Goal: Task Accomplishment & Management: Manage account settings

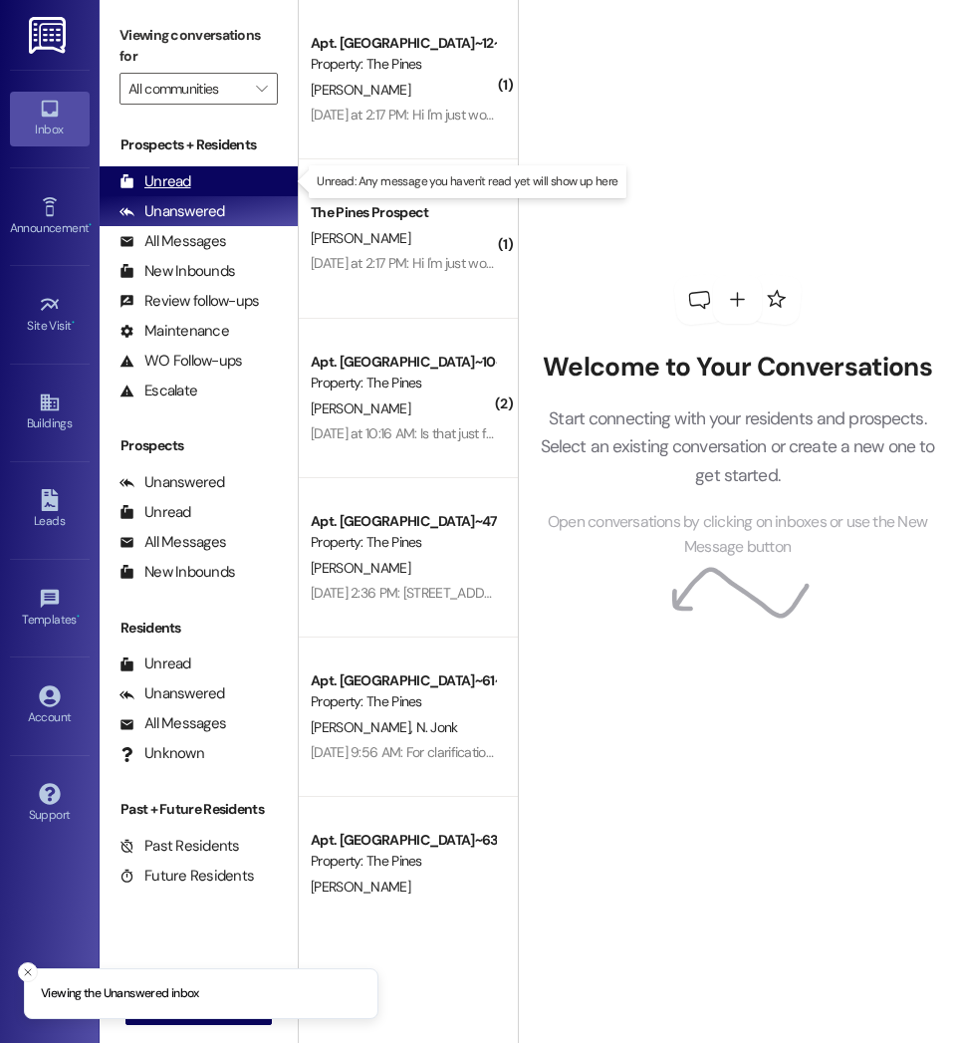
click at [204, 174] on div "Unread (0)" at bounding box center [199, 181] width 198 height 30
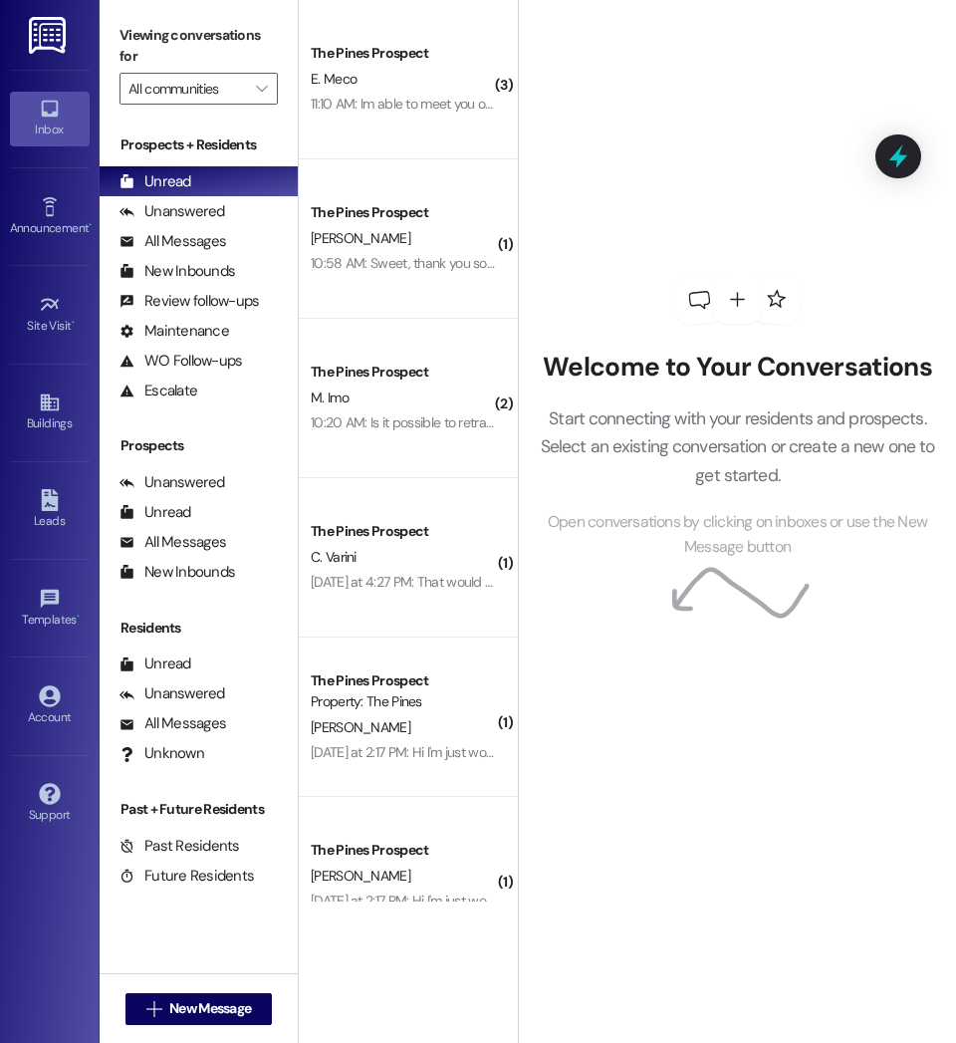
click at [444, 418] on div "10:20 AM: Is it possible to retract the offer? 10:20 AM: Is it possible to retr…" at bounding box center [434, 422] width 246 height 18
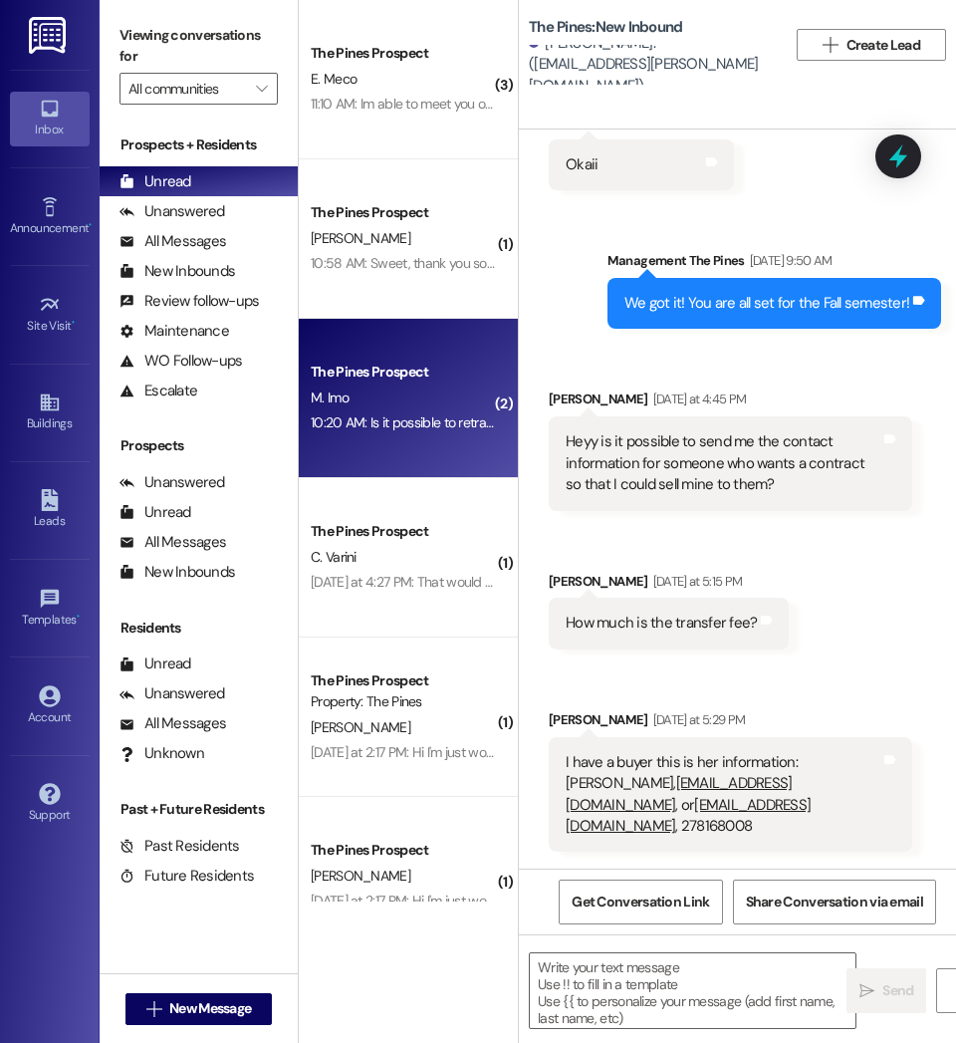
scroll to position [2110, 0]
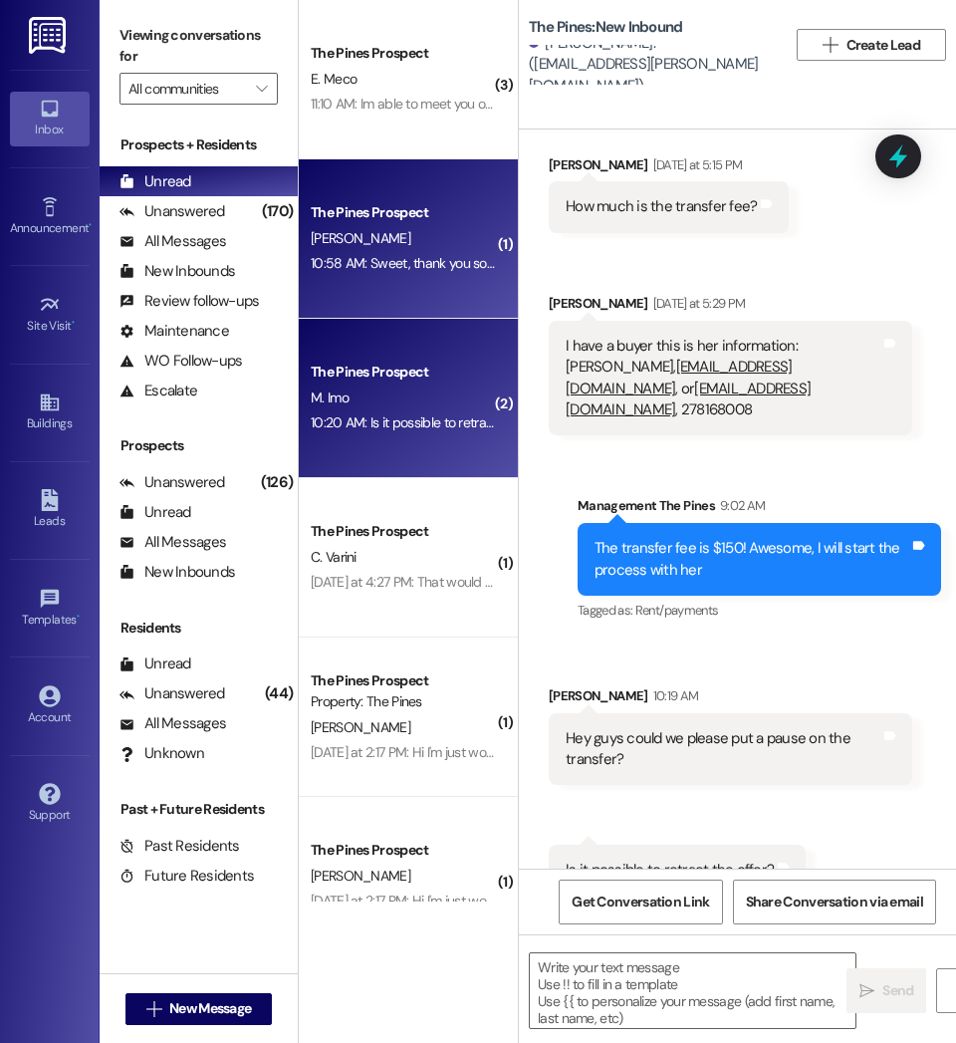
click at [425, 261] on div "10:58 AM: Sweet, thank you so much 10:58 AM: [PERSON_NAME], thank you so much" at bounding box center [417, 263] width 212 height 18
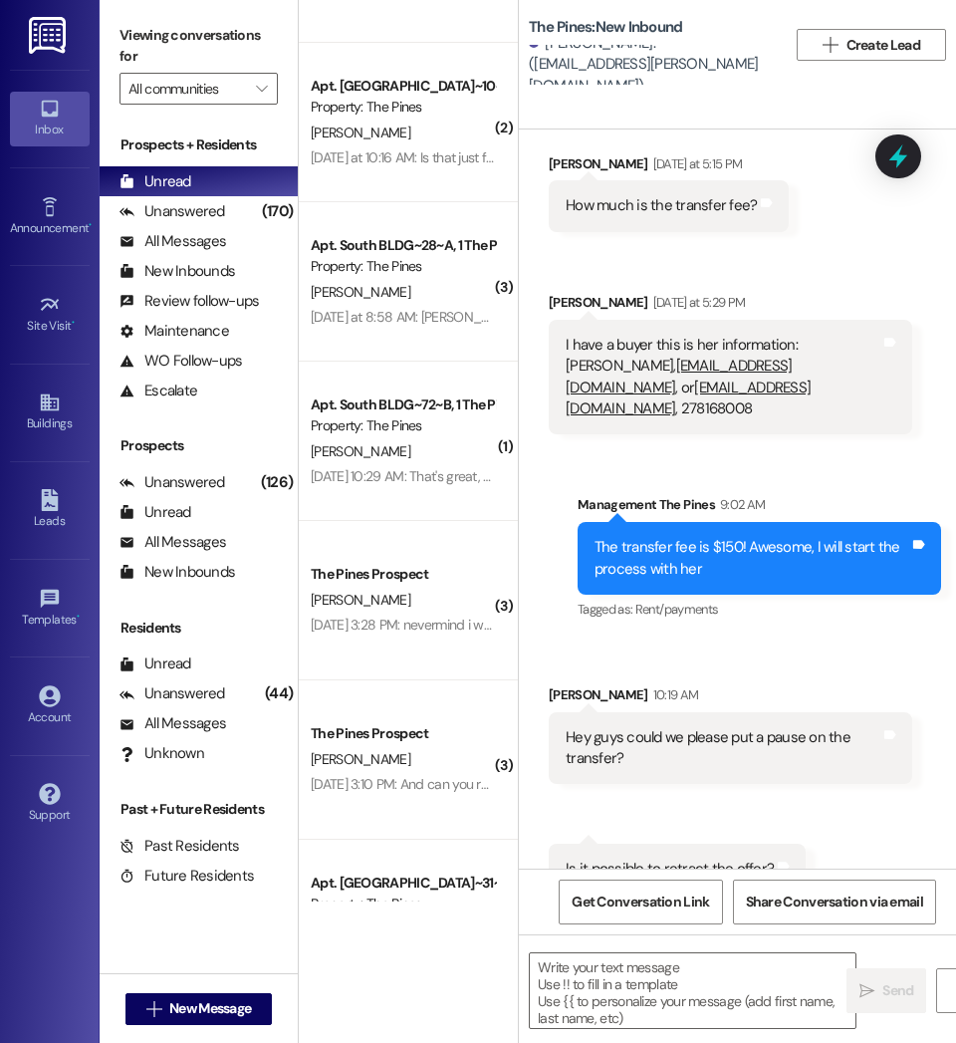
scroll to position [1649, 0]
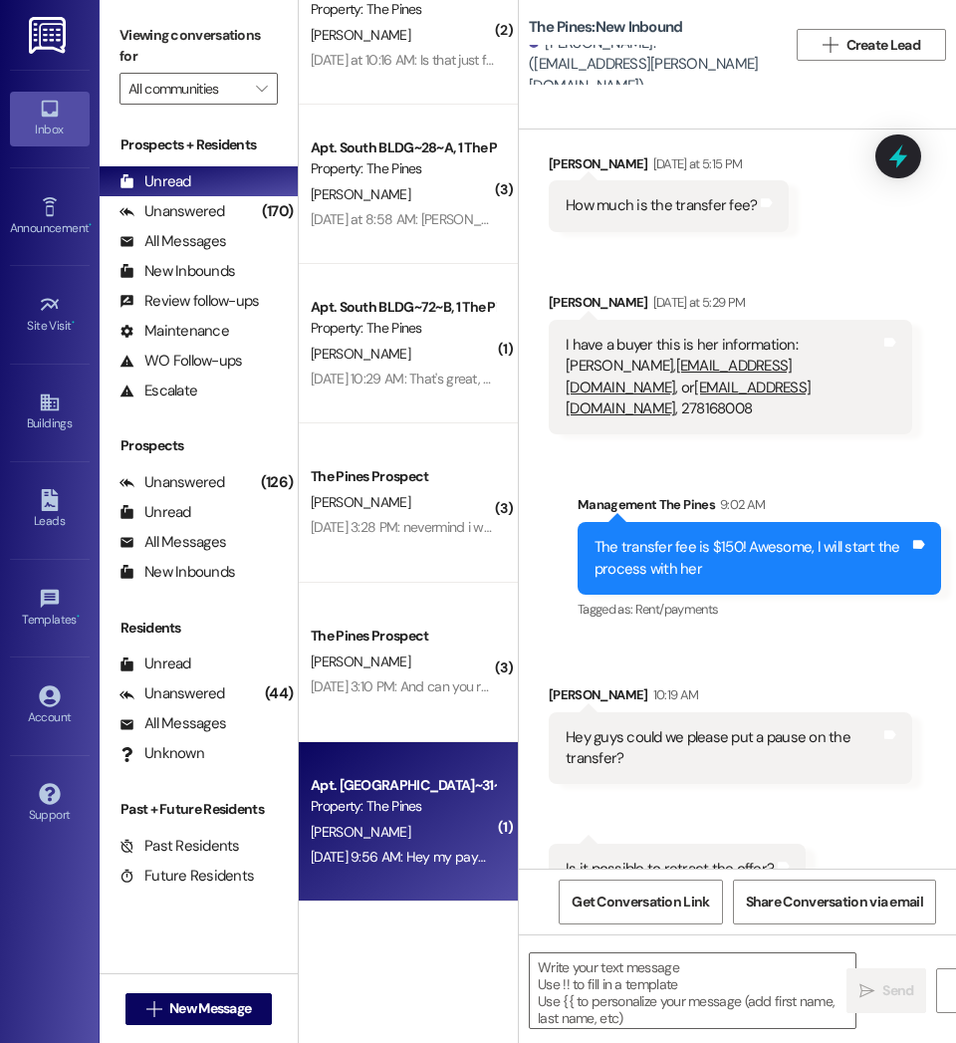
click at [367, 850] on div "[DATE] 9:56 AM: Hey my payment for this month was only 18$ is that sound right?…" at bounding box center [546, 857] width 470 height 18
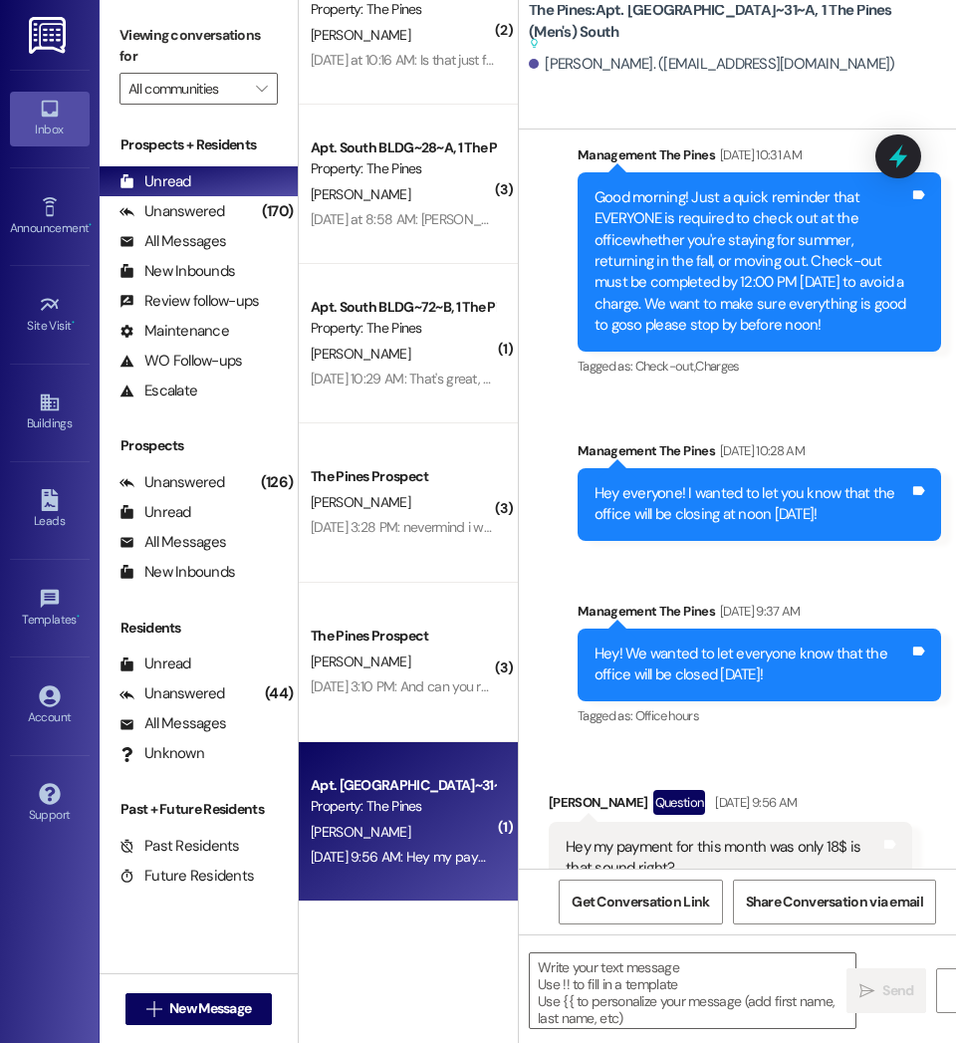
scroll to position [77849, 0]
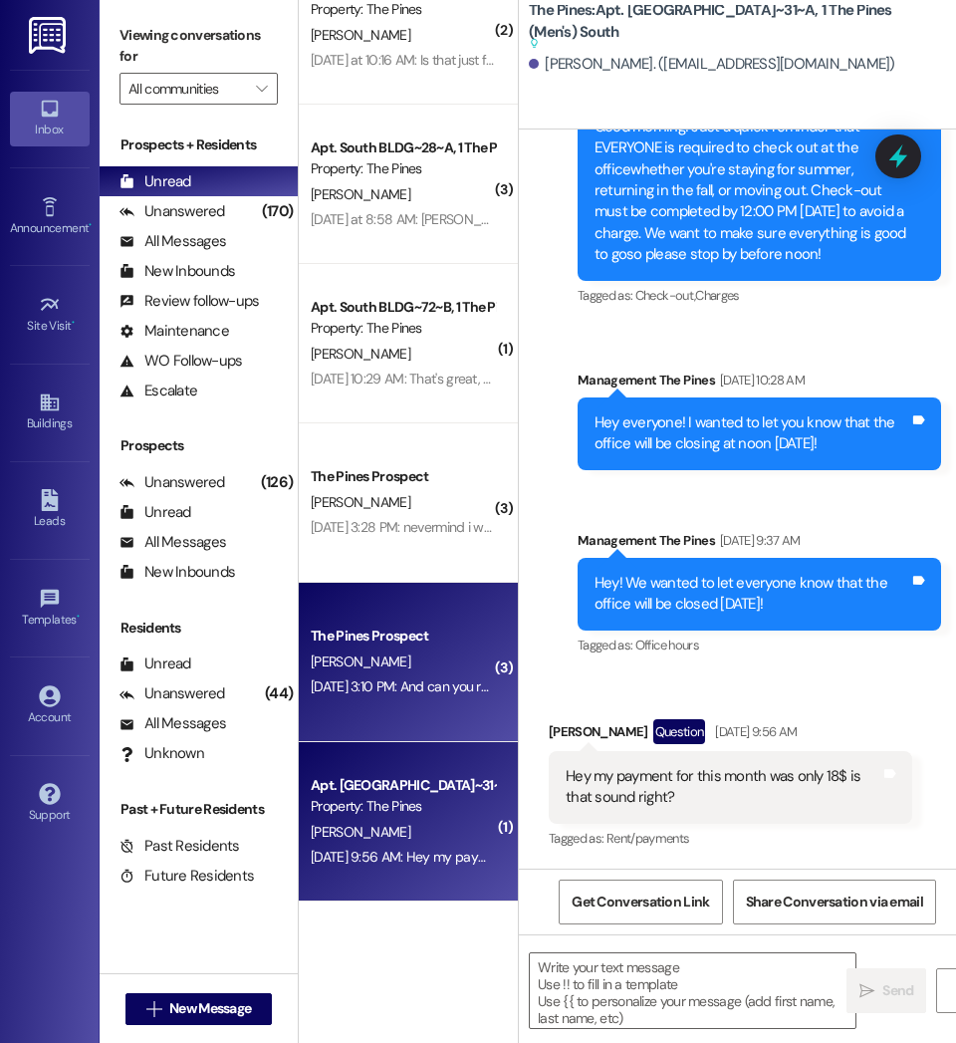
click at [397, 682] on div "[DATE] 3:10 PM: And can you remind me how much it is? [DATE] 3:10 PM: And can y…" at bounding box center [471, 686] width 321 height 18
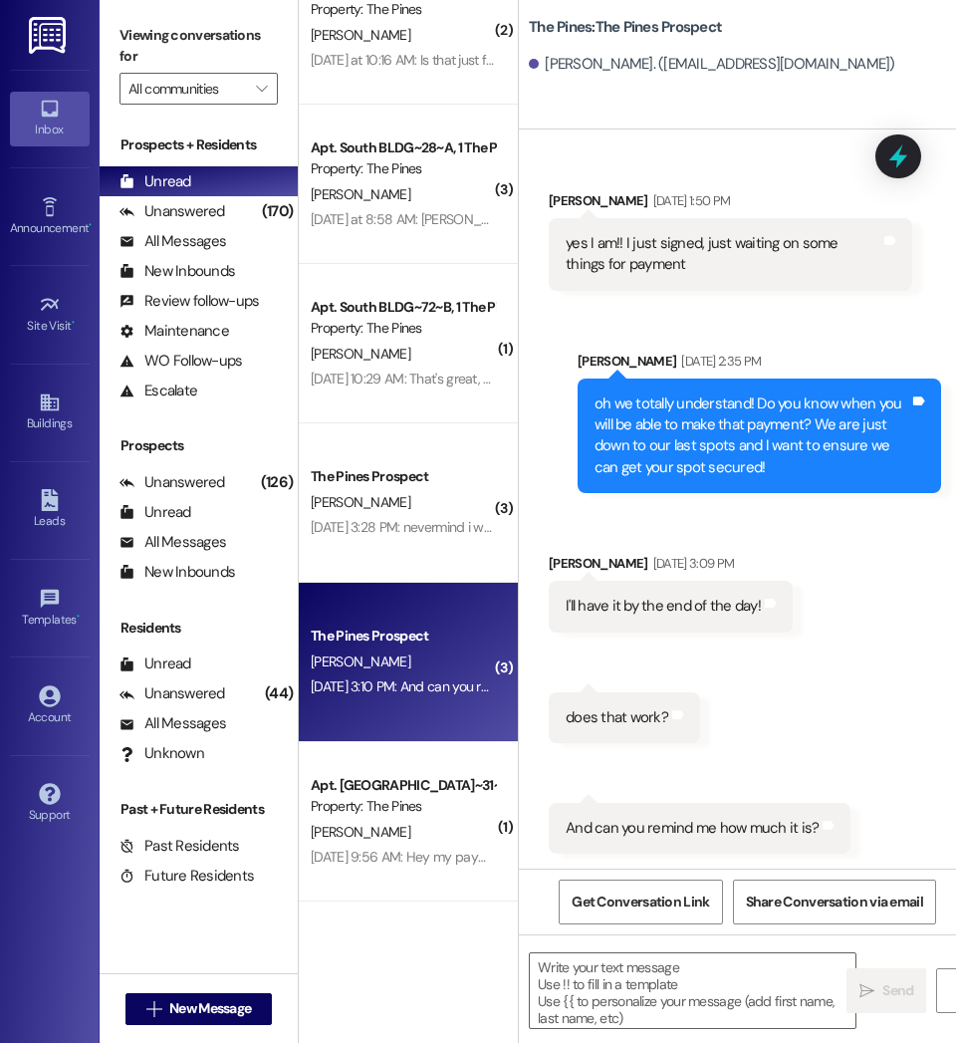
scroll to position [2431, 0]
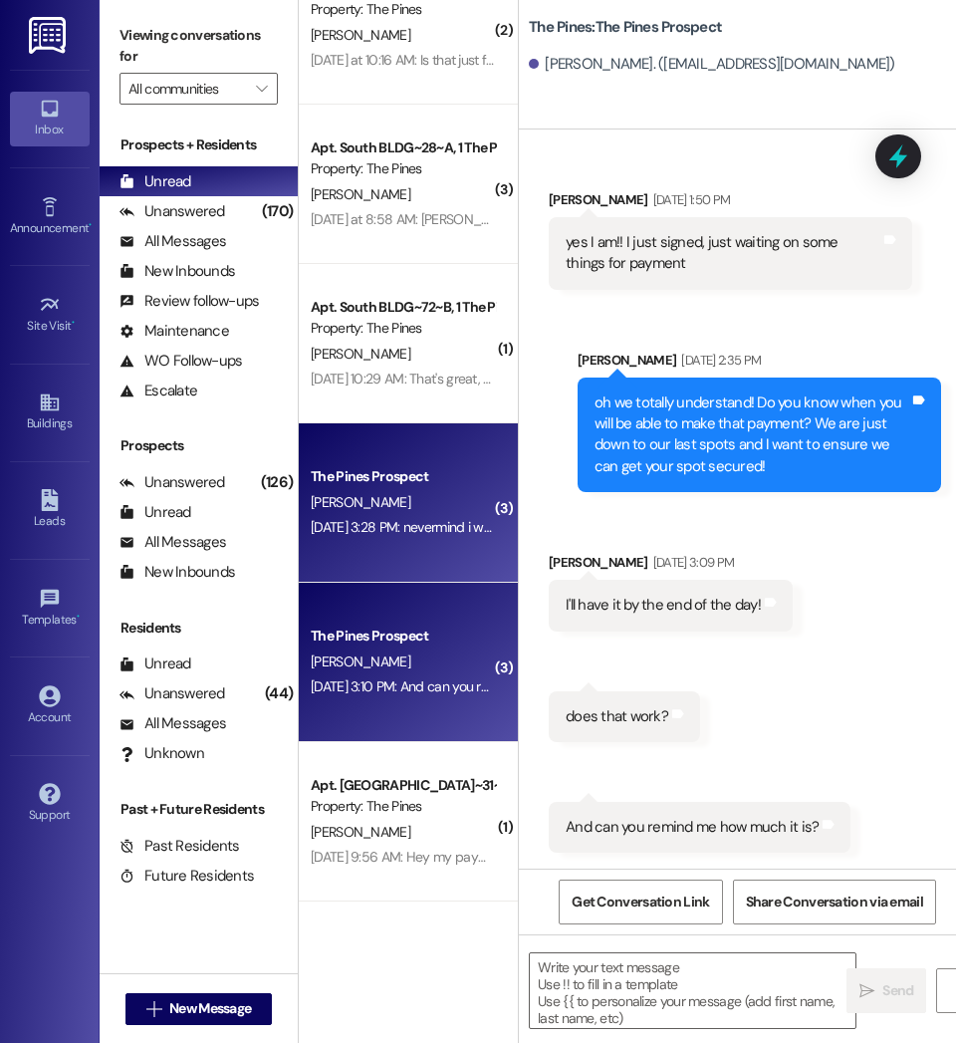
click at [343, 506] on span "[PERSON_NAME]" at bounding box center [361, 502] width 100 height 18
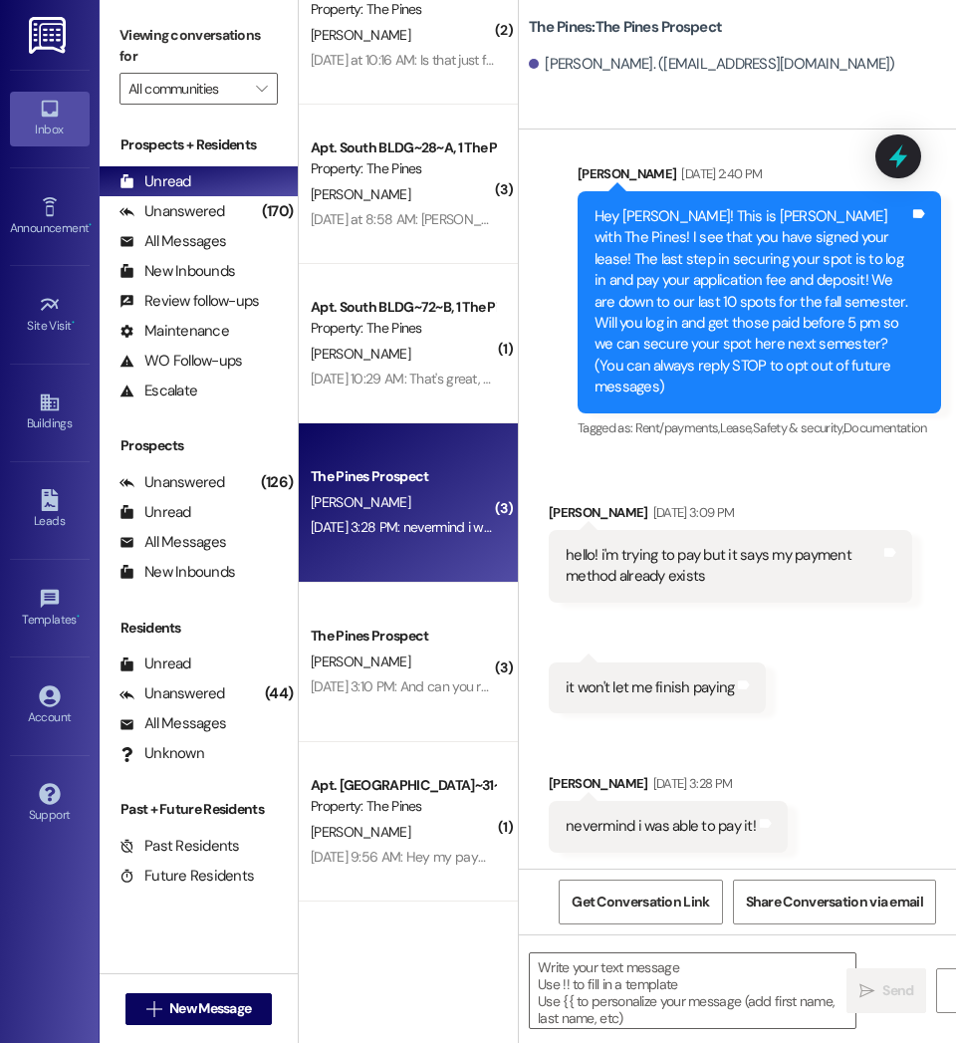
scroll to position [26, 0]
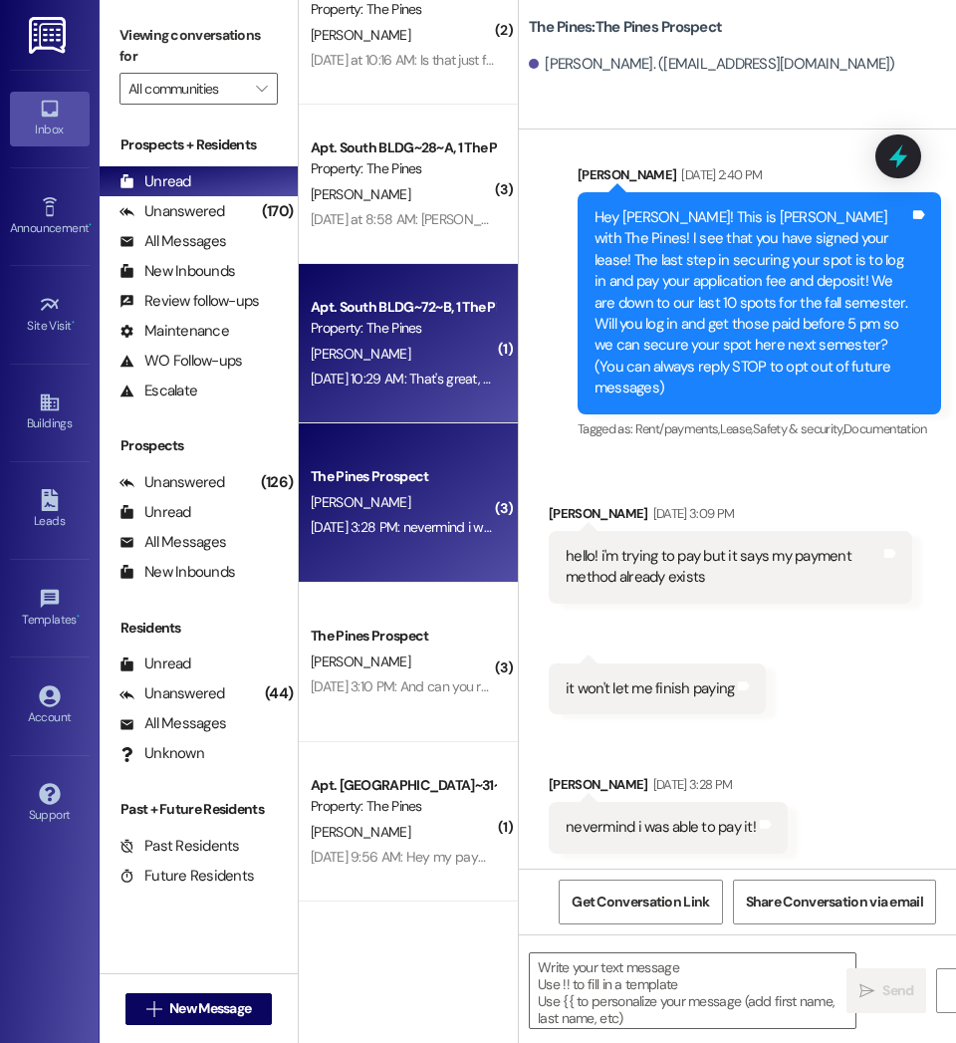
click at [374, 354] on span "[PERSON_NAME]" at bounding box center [361, 354] width 100 height 18
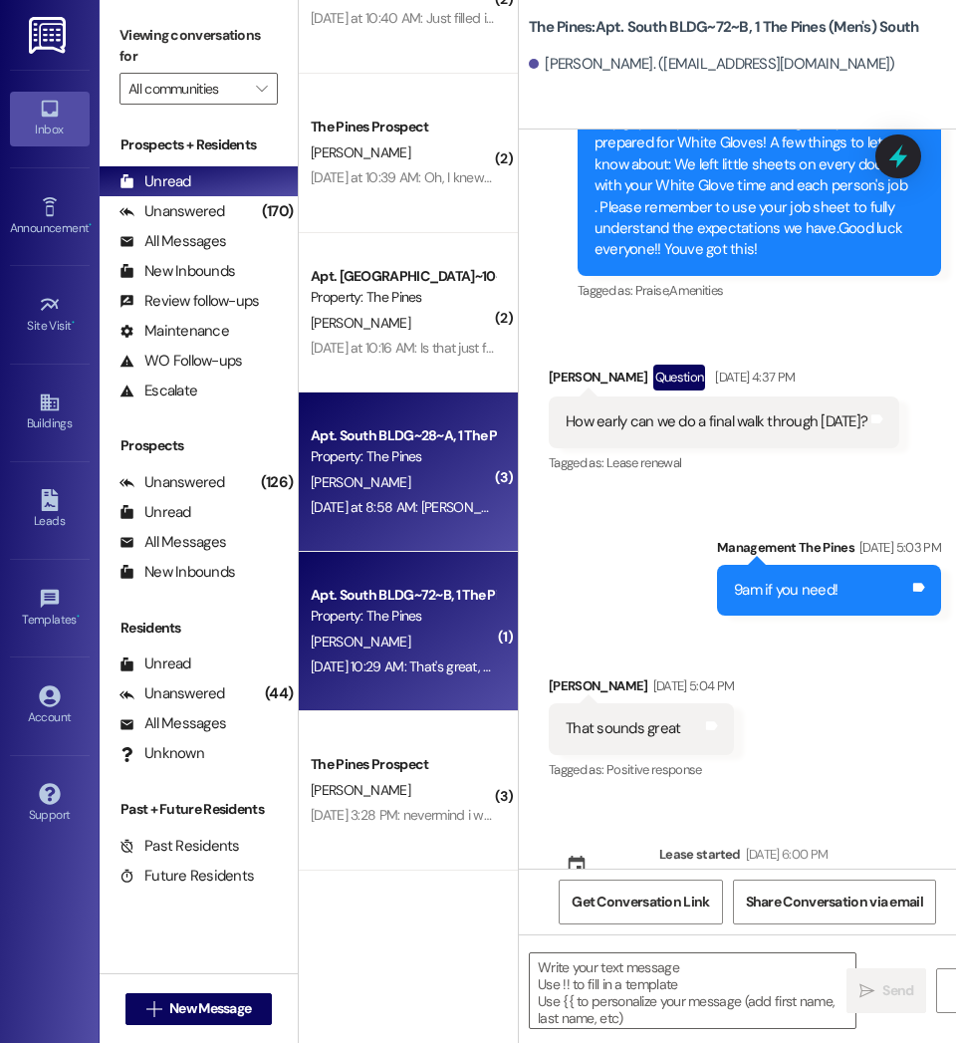
scroll to position [190072, 0]
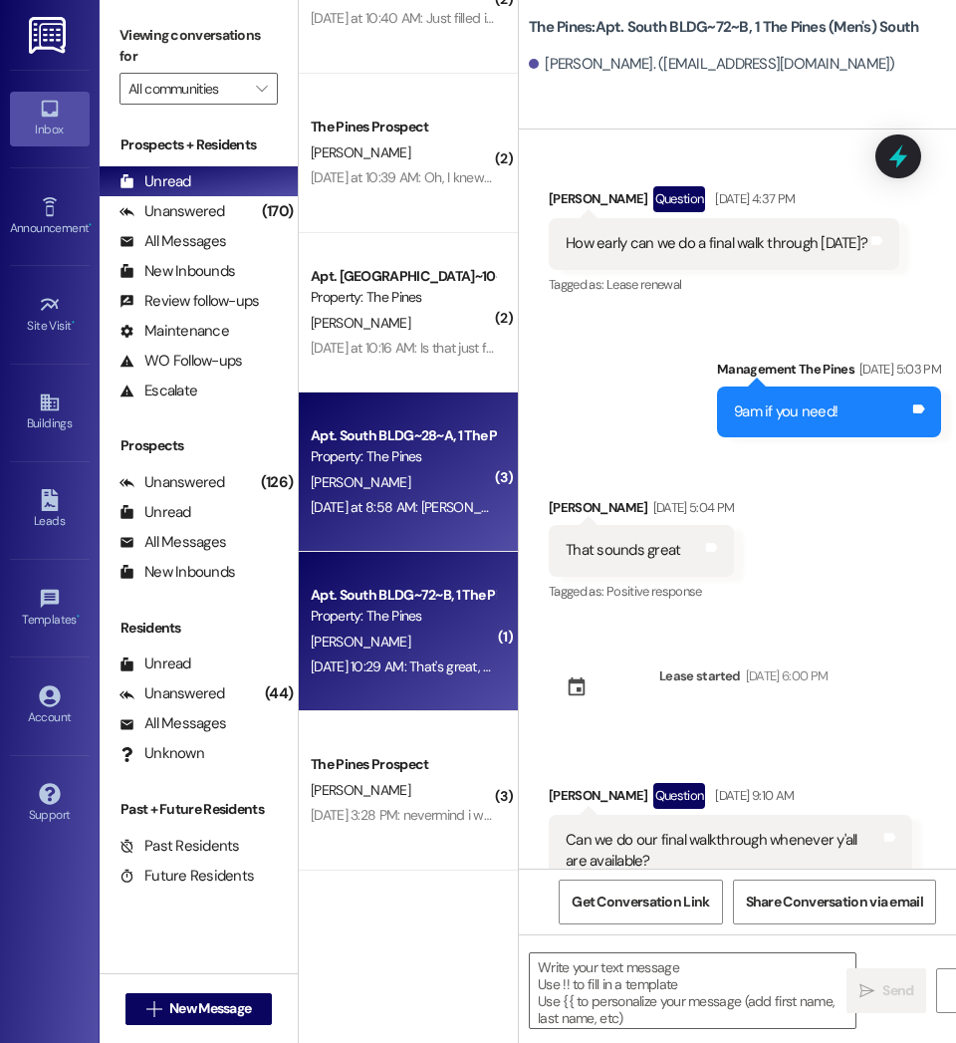
click at [454, 510] on div "[DATE] at 8:58 AM: [PERSON_NAME] [DATE] at 8:58 AM: [PERSON_NAME]" at bounding box center [416, 507] width 210 height 18
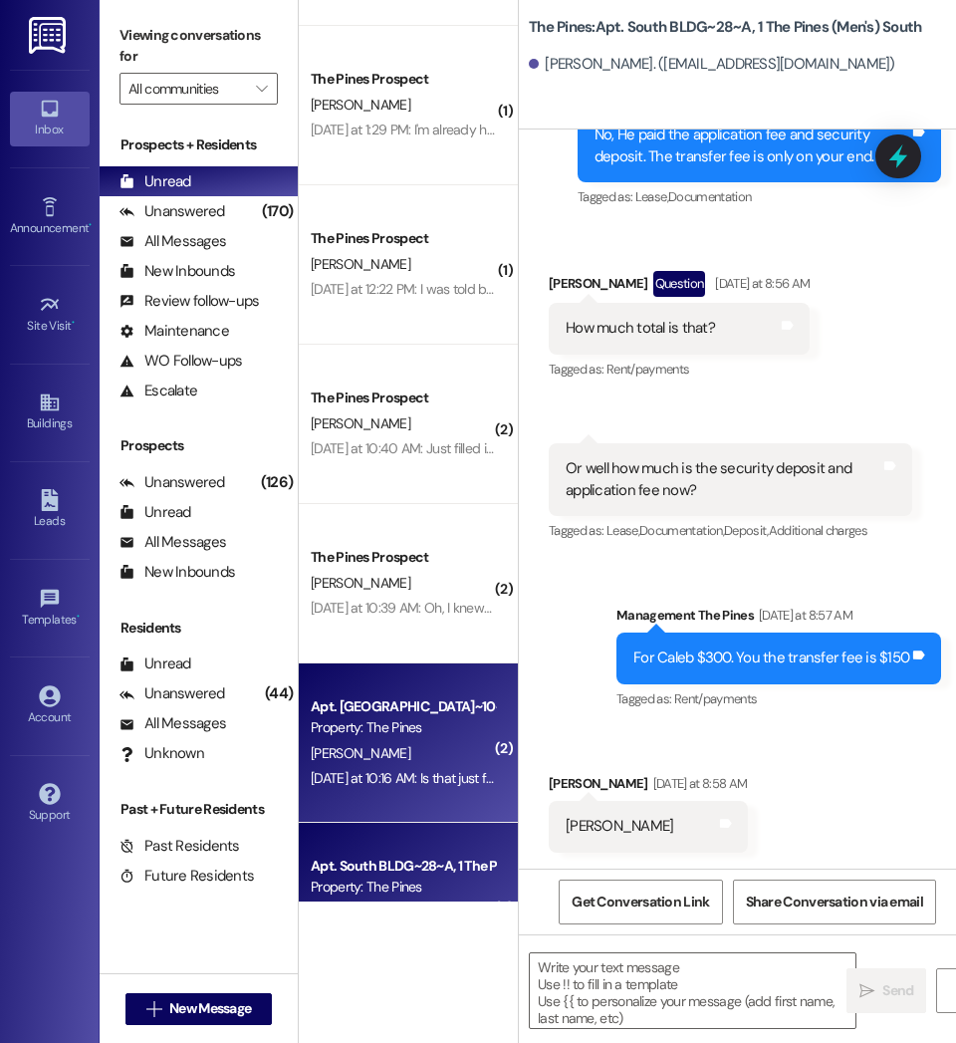
scroll to position [923, 0]
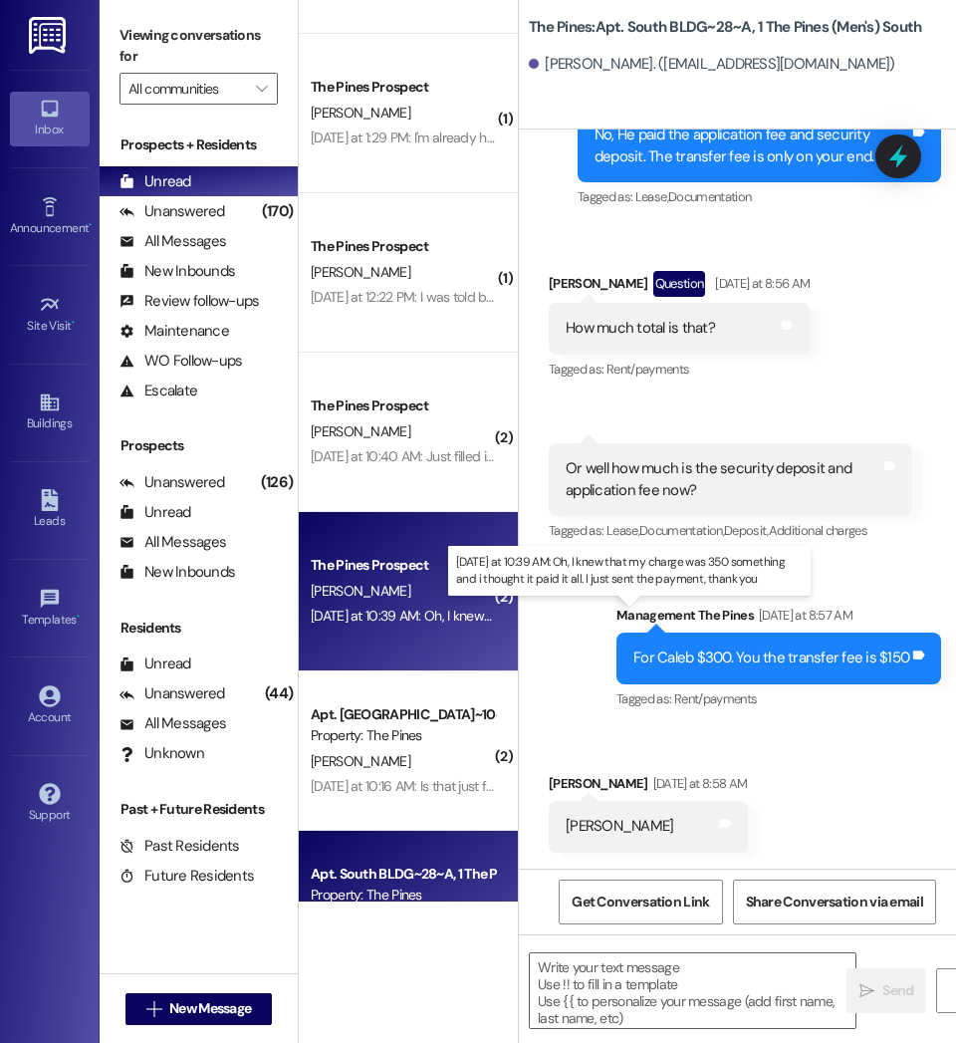
click at [463, 612] on div "[DATE] at 10:39 AM: Oh, I knew that my charge was 350 something and i thought i…" at bounding box center [675, 616] width 729 height 18
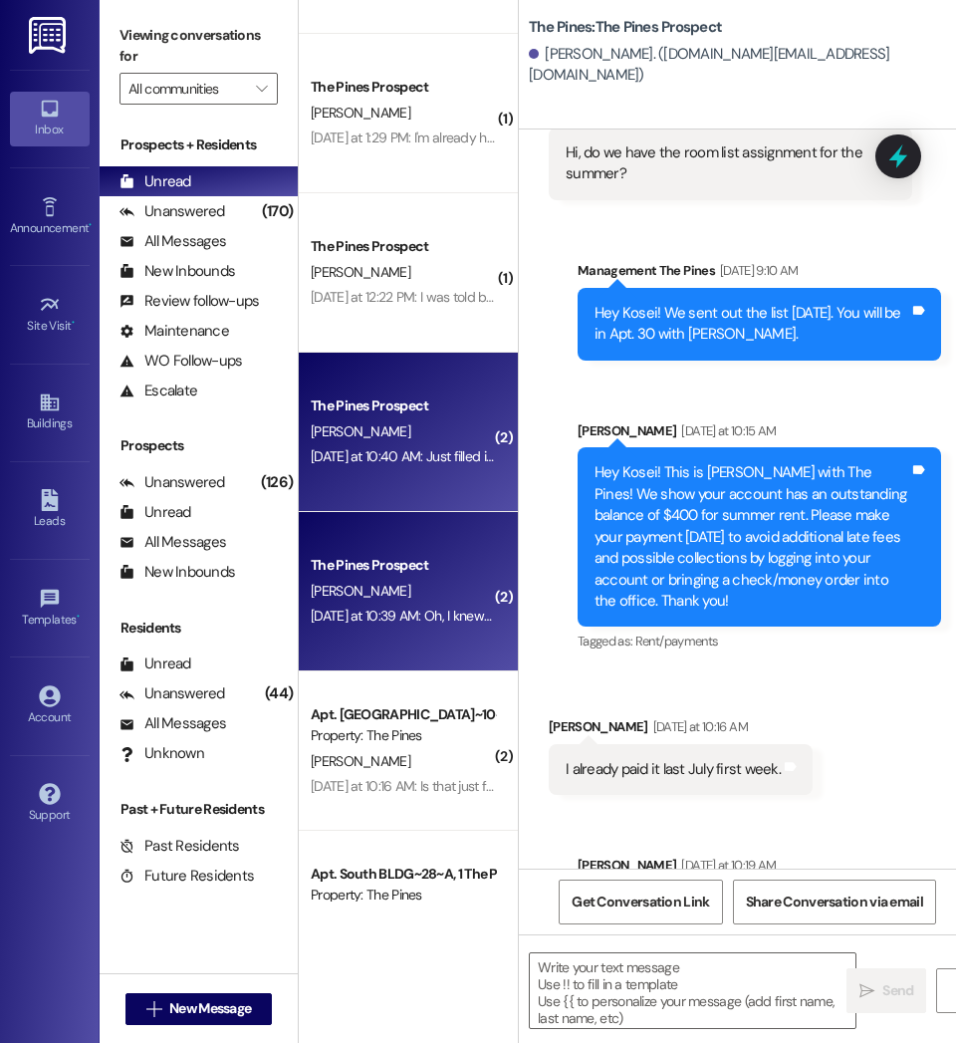
scroll to position [11254, 0]
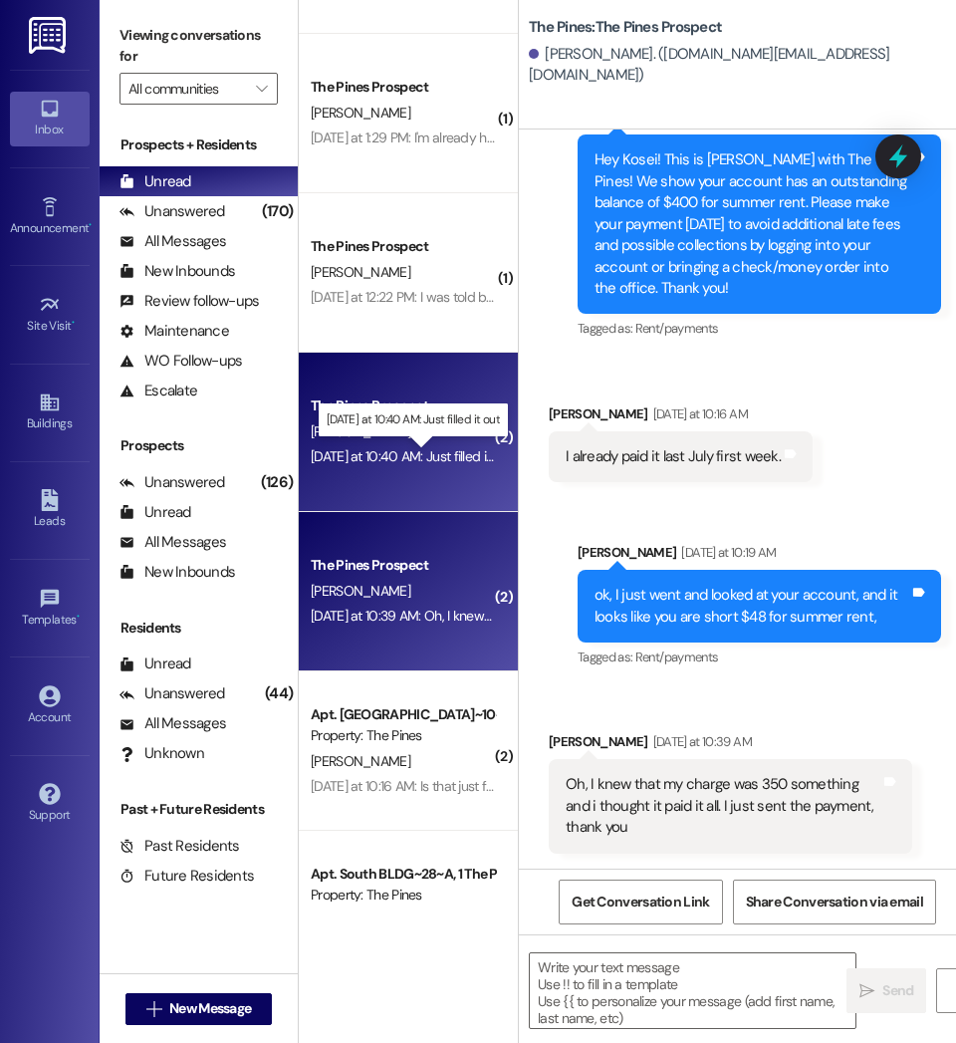
click at [447, 464] on div "[DATE] at 10:40 AM: Just filled it out [DATE] at 10:40 AM: Just filled it out" at bounding box center [411, 456] width 201 height 18
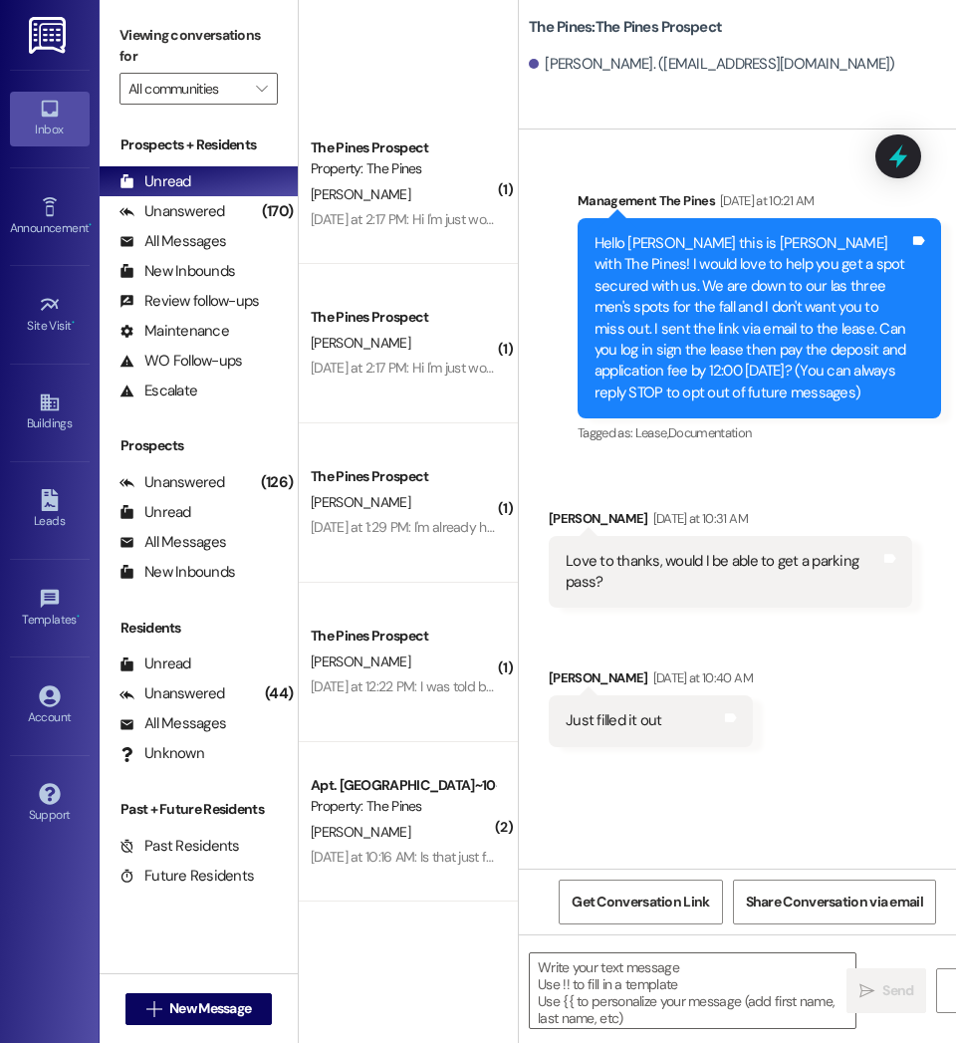
scroll to position [374, 0]
click at [54, 506] on icon at bounding box center [50, 500] width 22 height 22
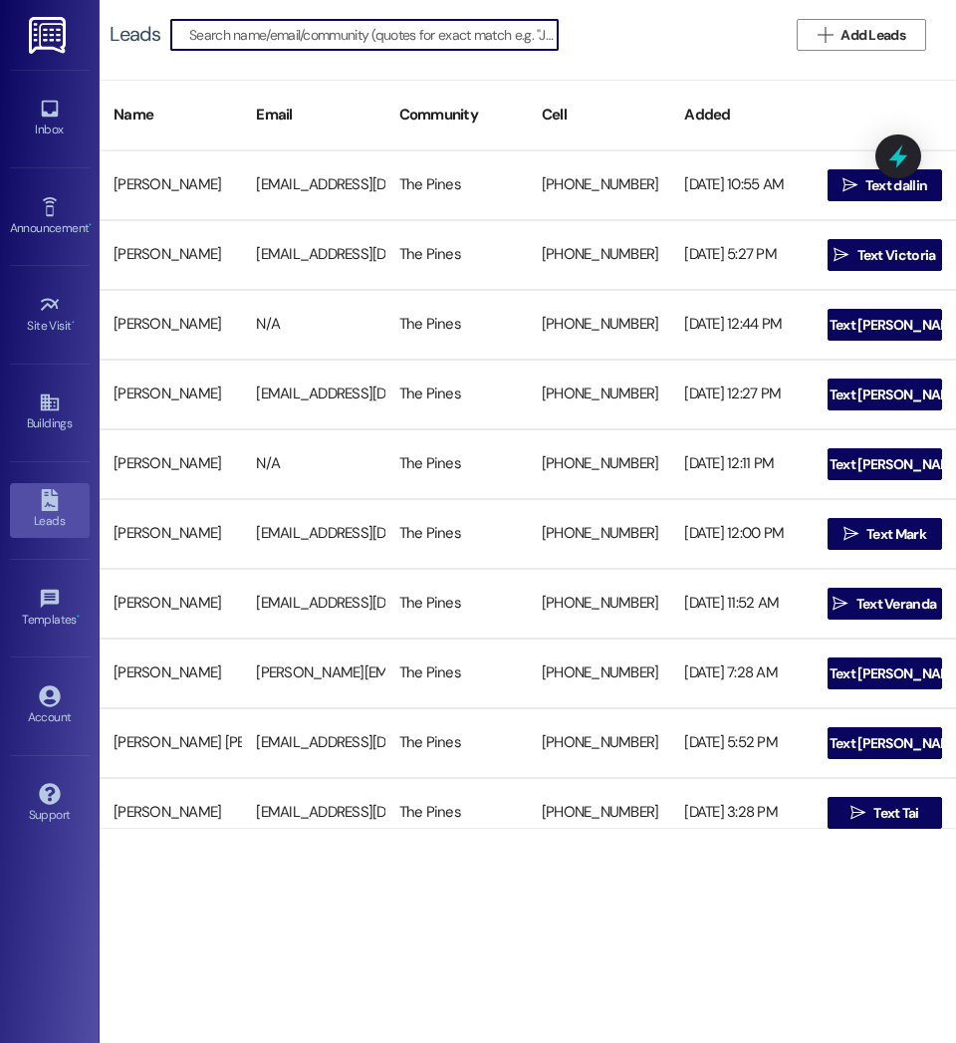
click at [398, 43] on input at bounding box center [373, 35] width 369 height 28
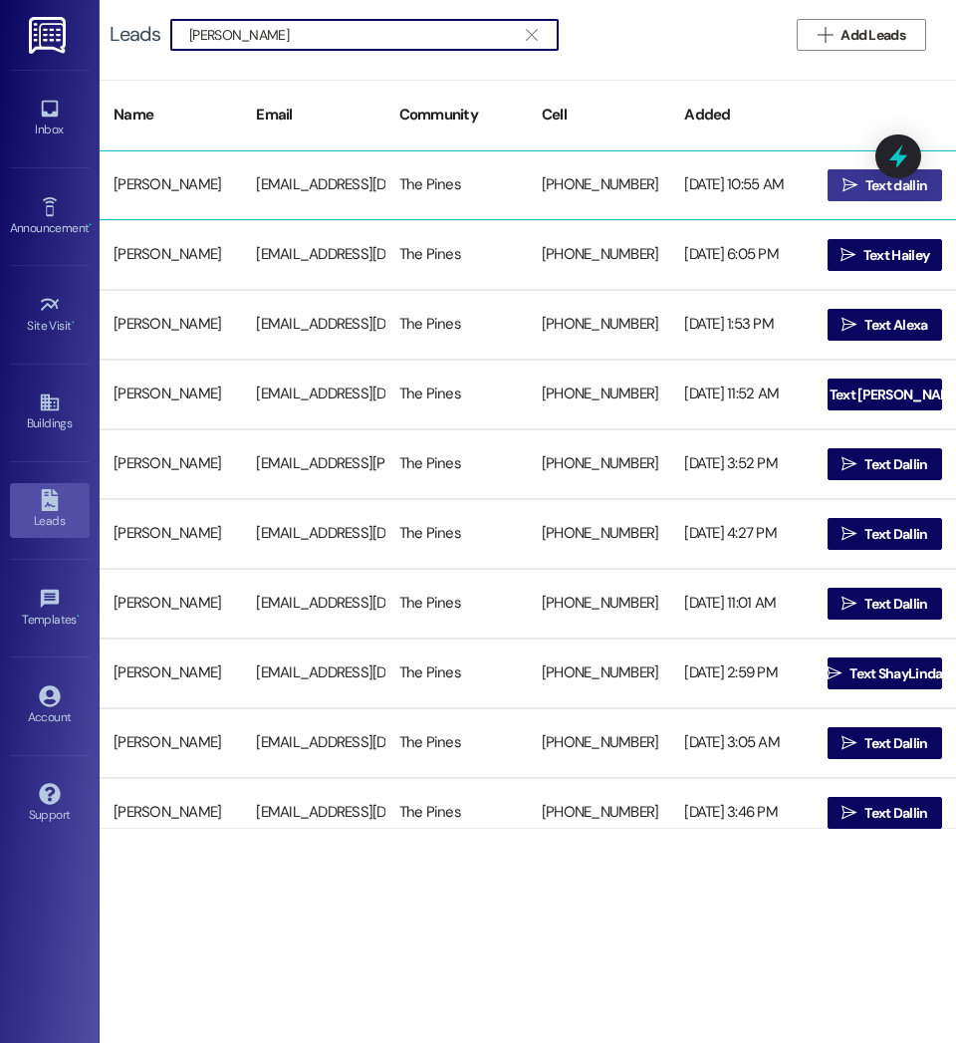
type input "[PERSON_NAME]"
click at [847, 177] on icon "" at bounding box center [850, 185] width 15 height 16
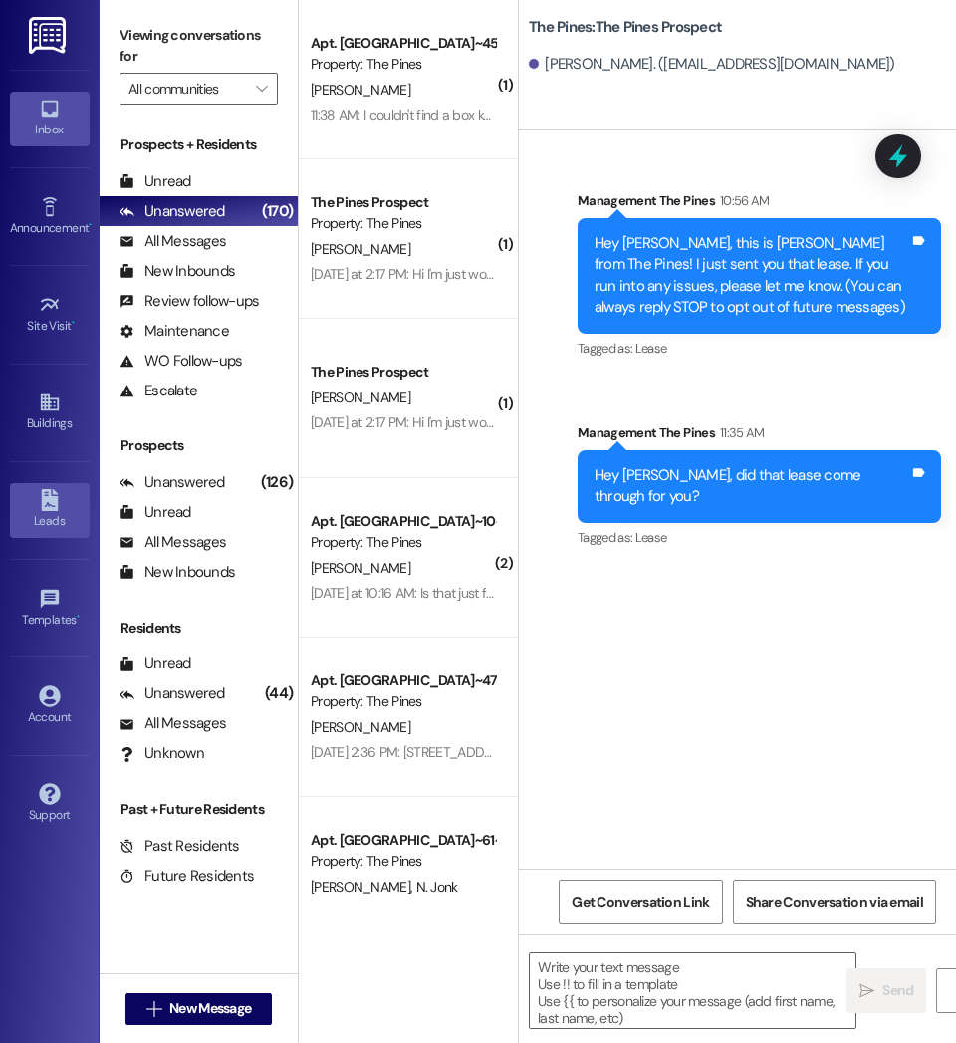
click at [36, 500] on link "Leads" at bounding box center [50, 510] width 80 height 54
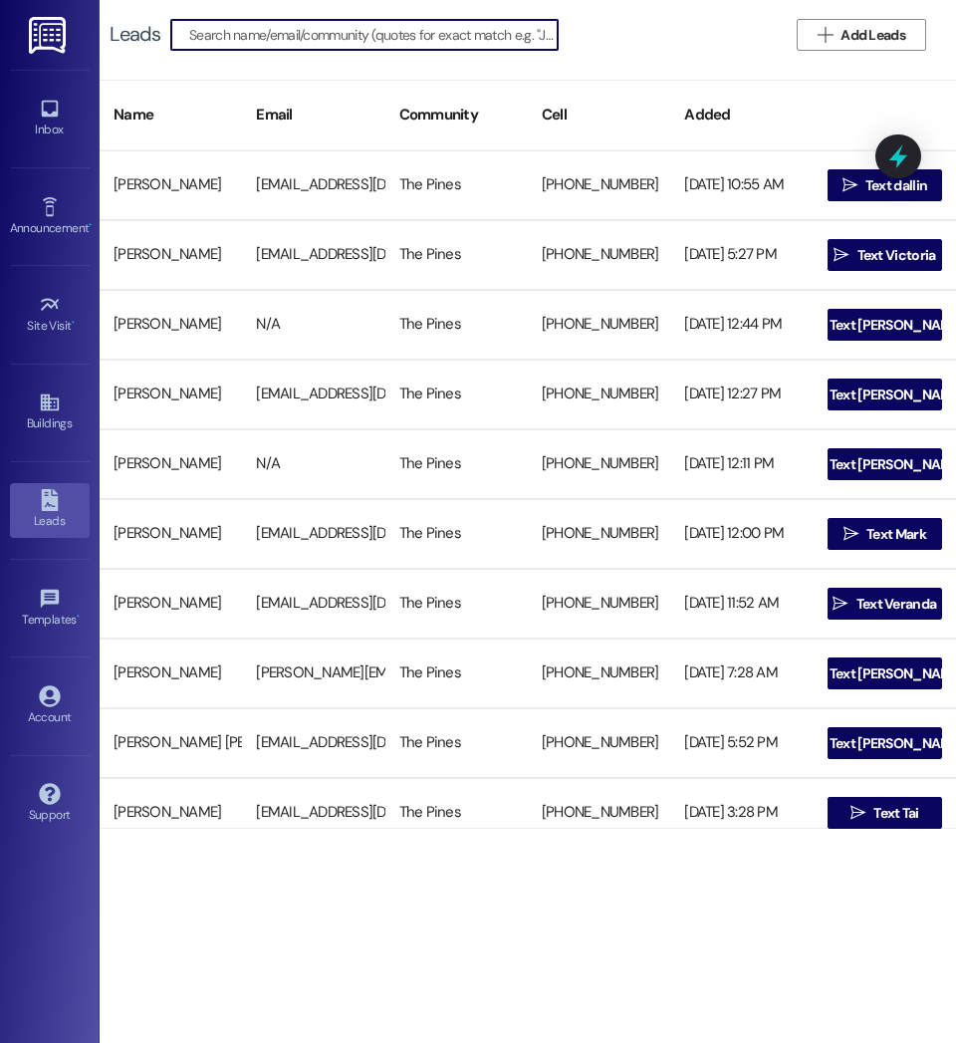
click at [371, 39] on input at bounding box center [373, 35] width 369 height 28
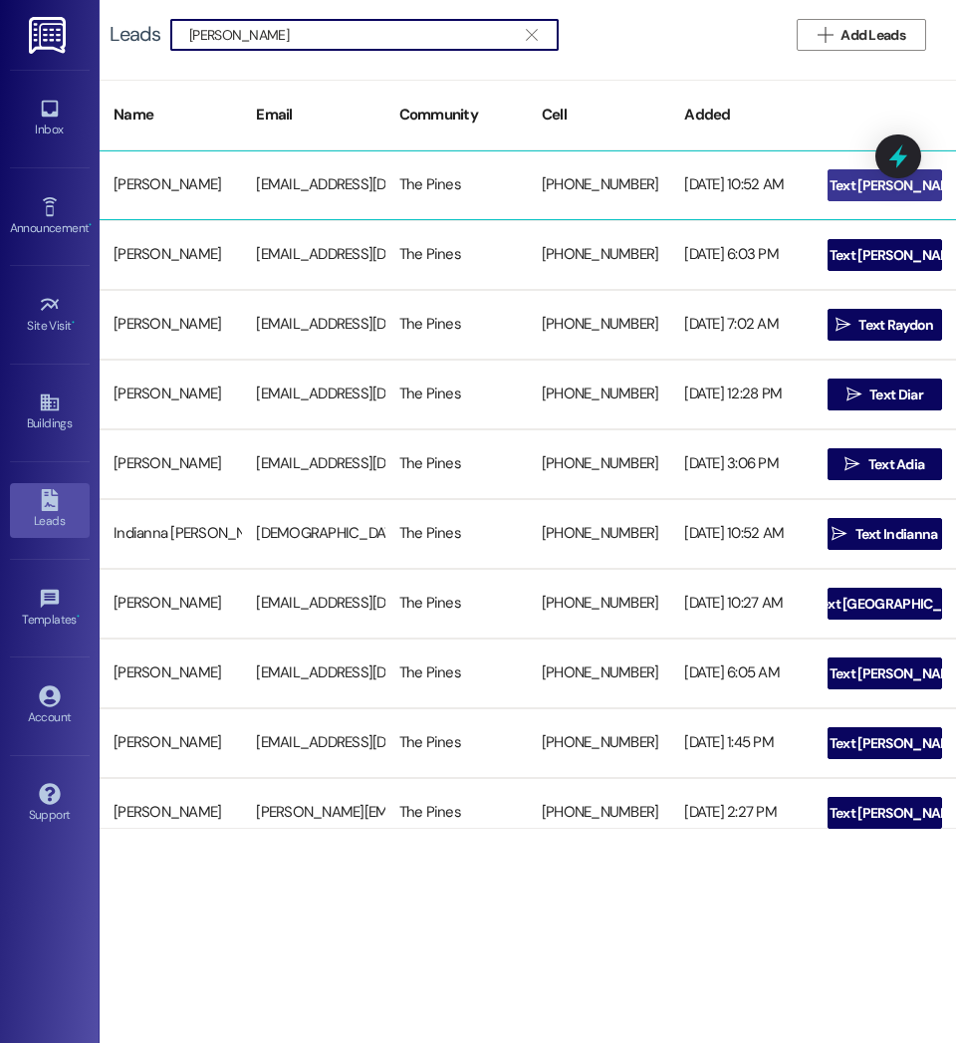
type input "[PERSON_NAME]"
click at [890, 183] on span "Text [PERSON_NAME]" at bounding box center [896, 185] width 133 height 21
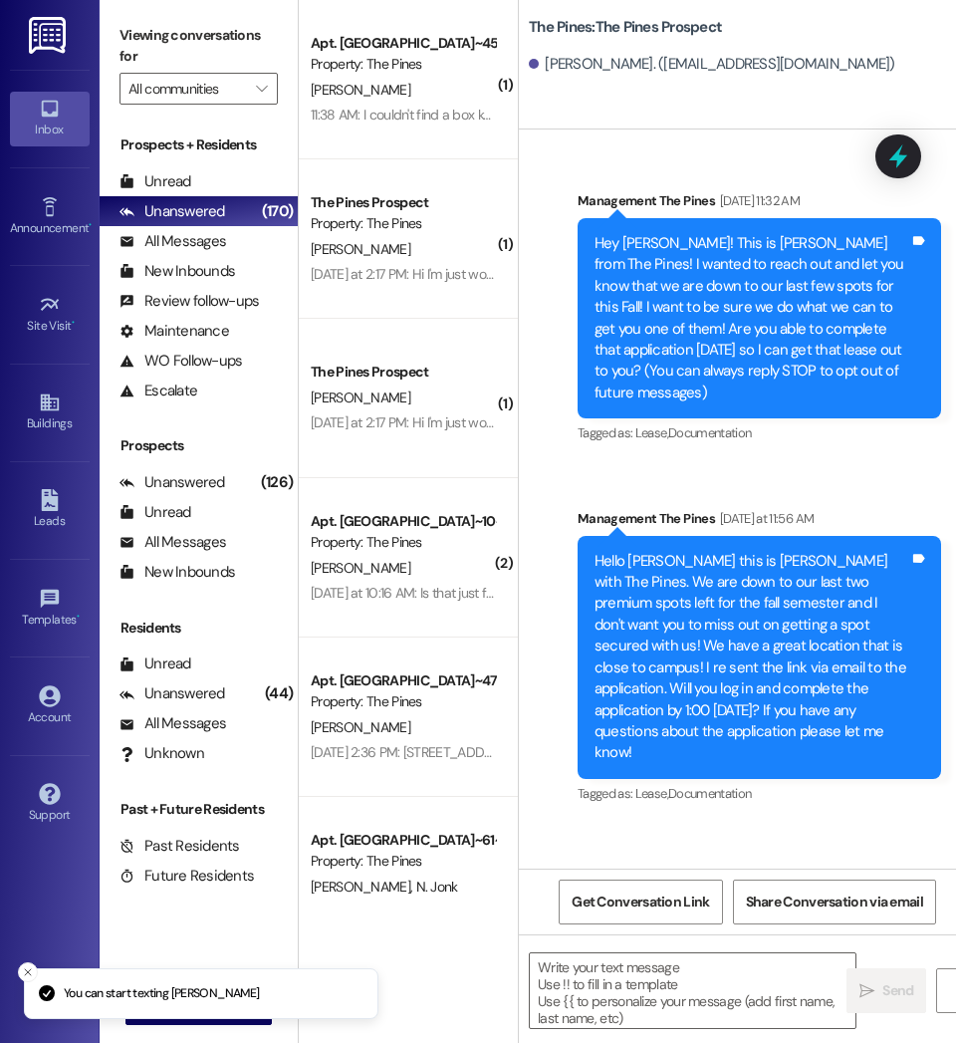
scroll to position [95, 0]
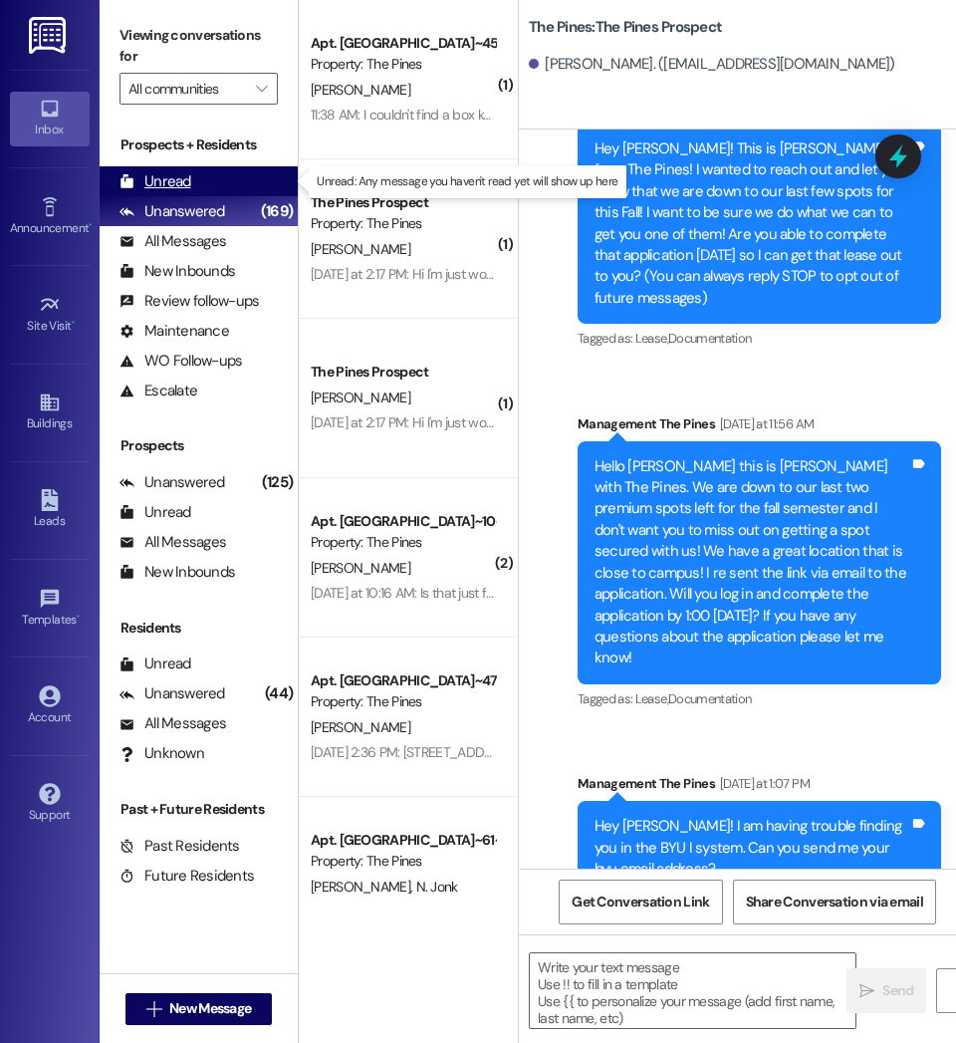
click at [228, 183] on div "Unread (0)" at bounding box center [199, 181] width 198 height 30
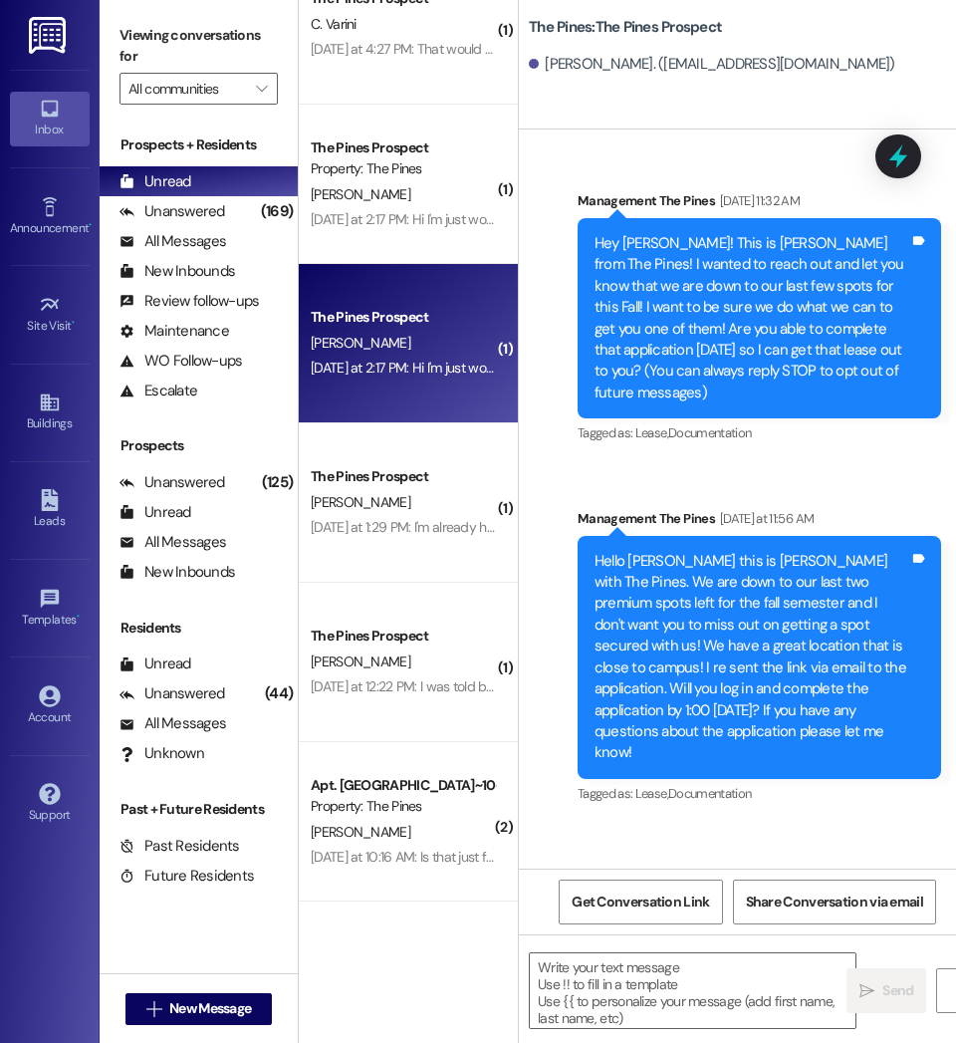
scroll to position [0, 0]
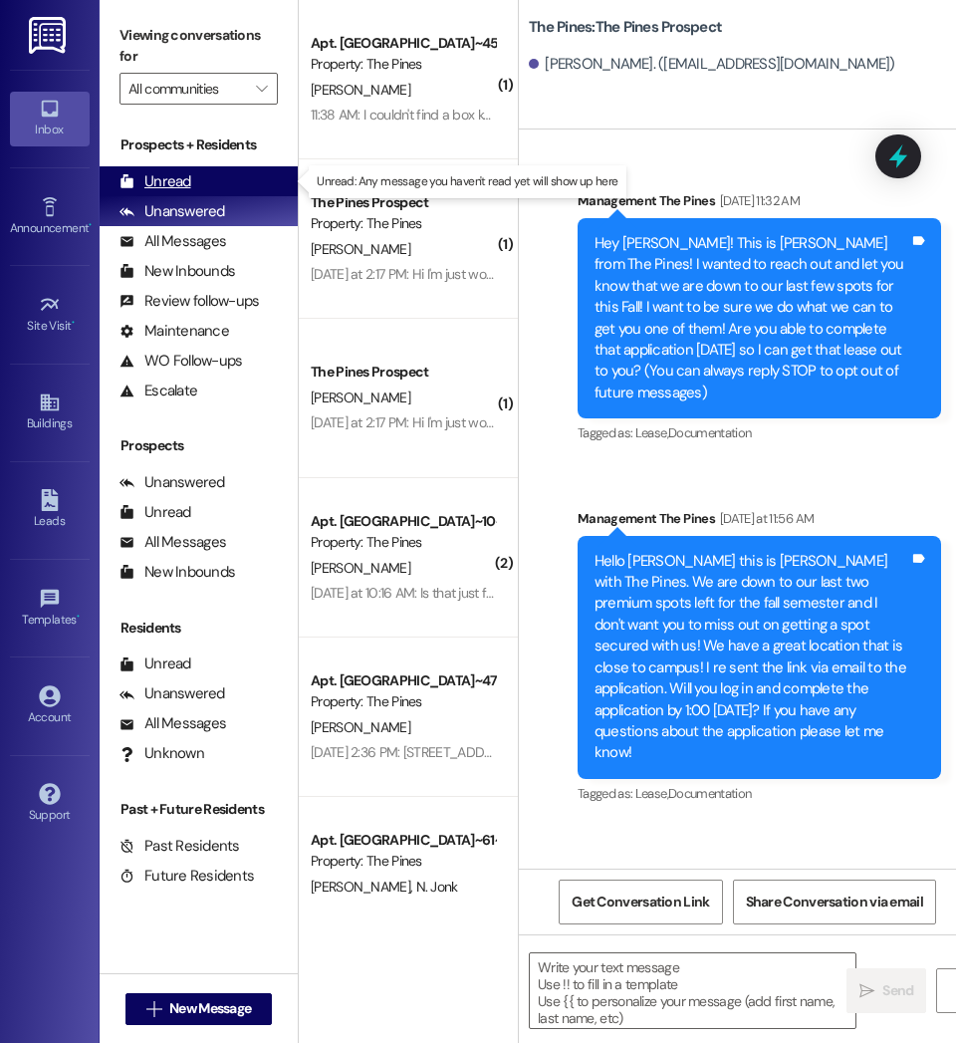
click at [164, 183] on div "Unread" at bounding box center [156, 181] width 72 height 21
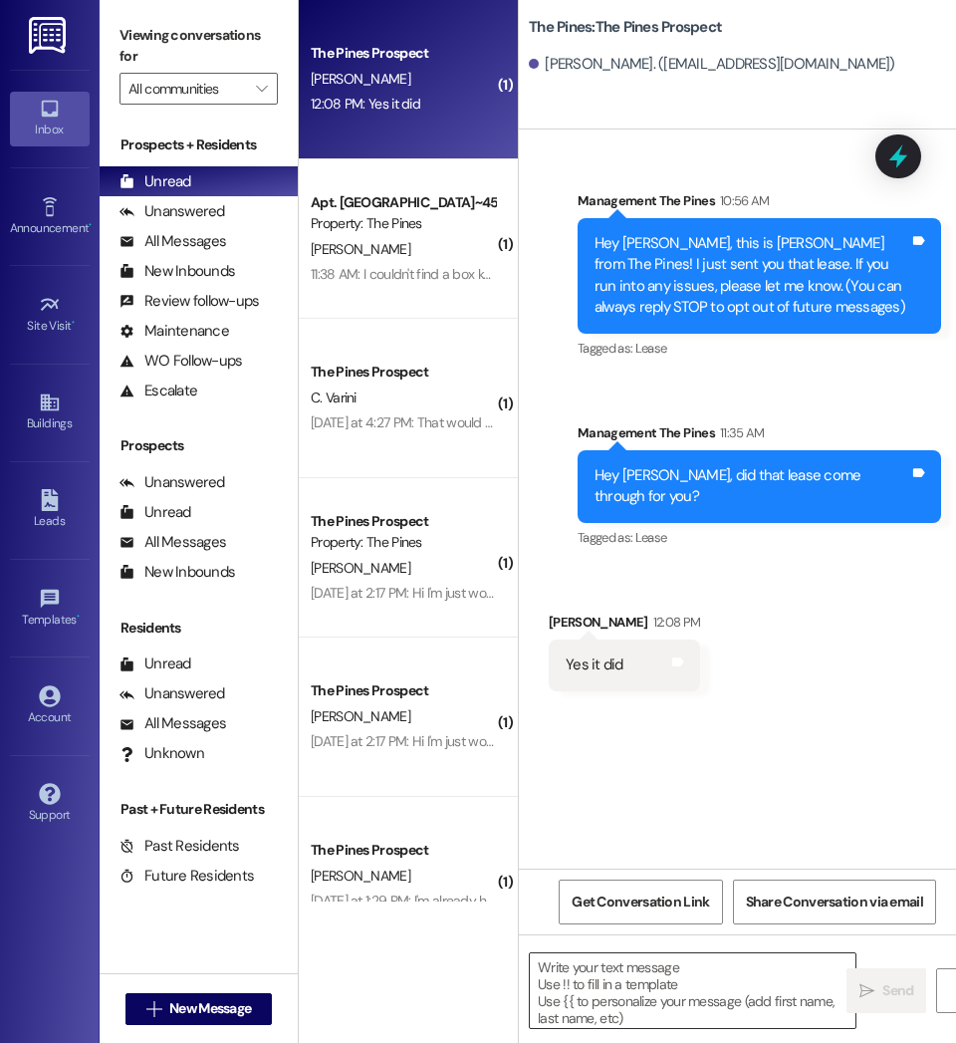
click at [718, 983] on textarea at bounding box center [693, 990] width 326 height 75
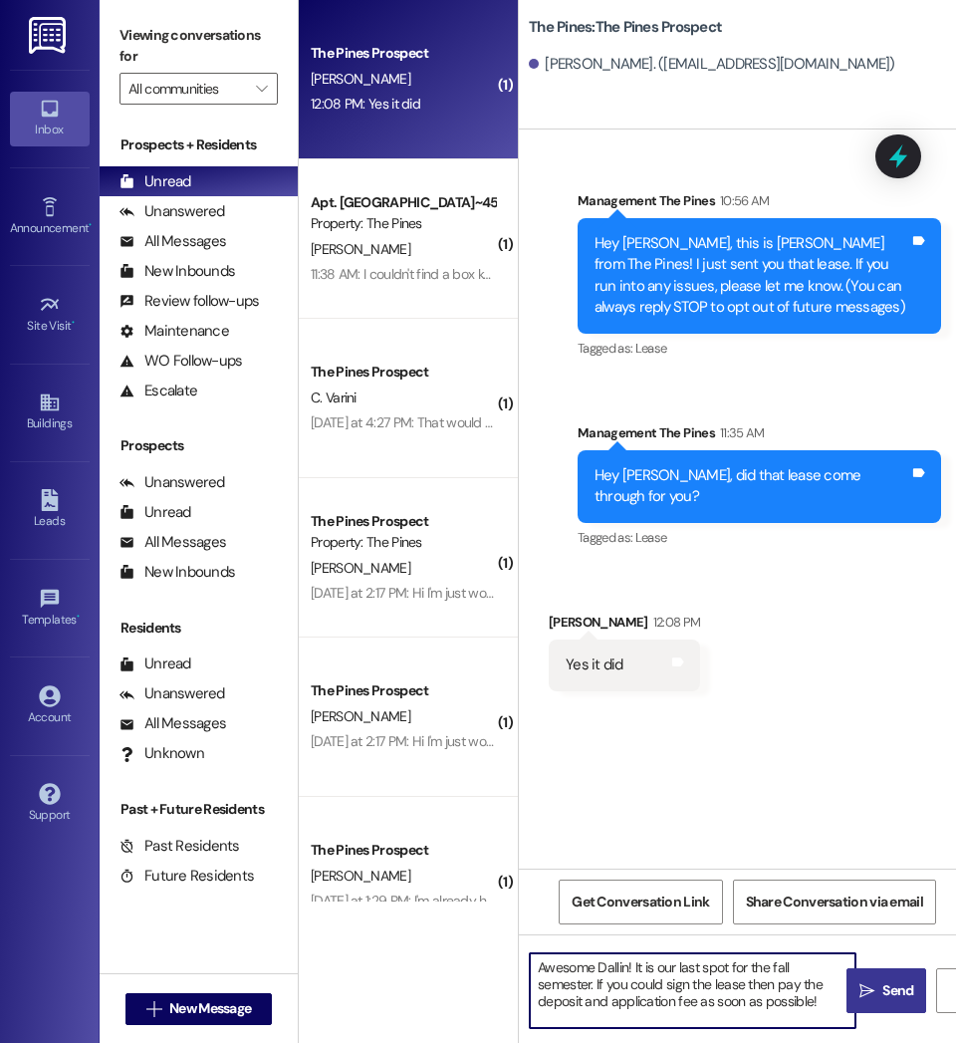
type textarea "Awesome Dallin! It is our last spot for the fall semester. If you could sign th…"
click at [894, 989] on span "Send" at bounding box center [898, 990] width 31 height 21
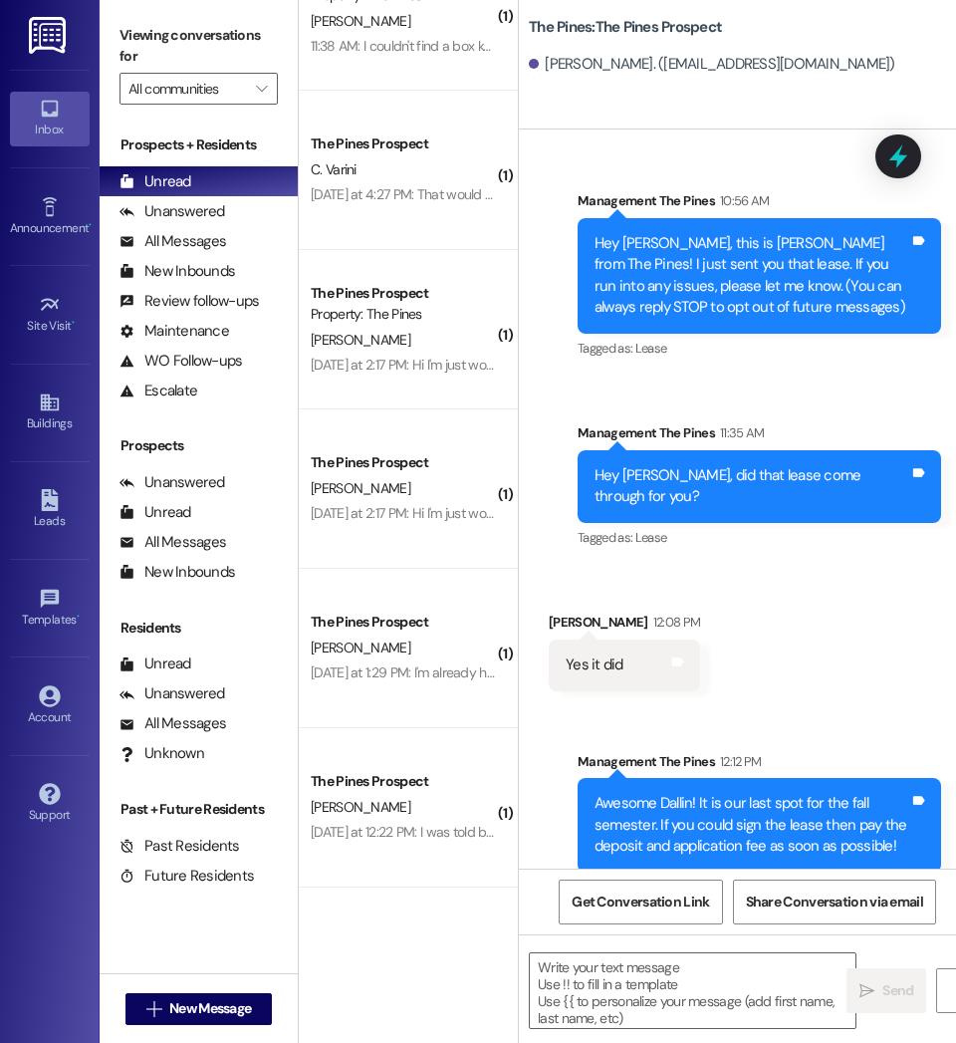
scroll to position [241, 0]
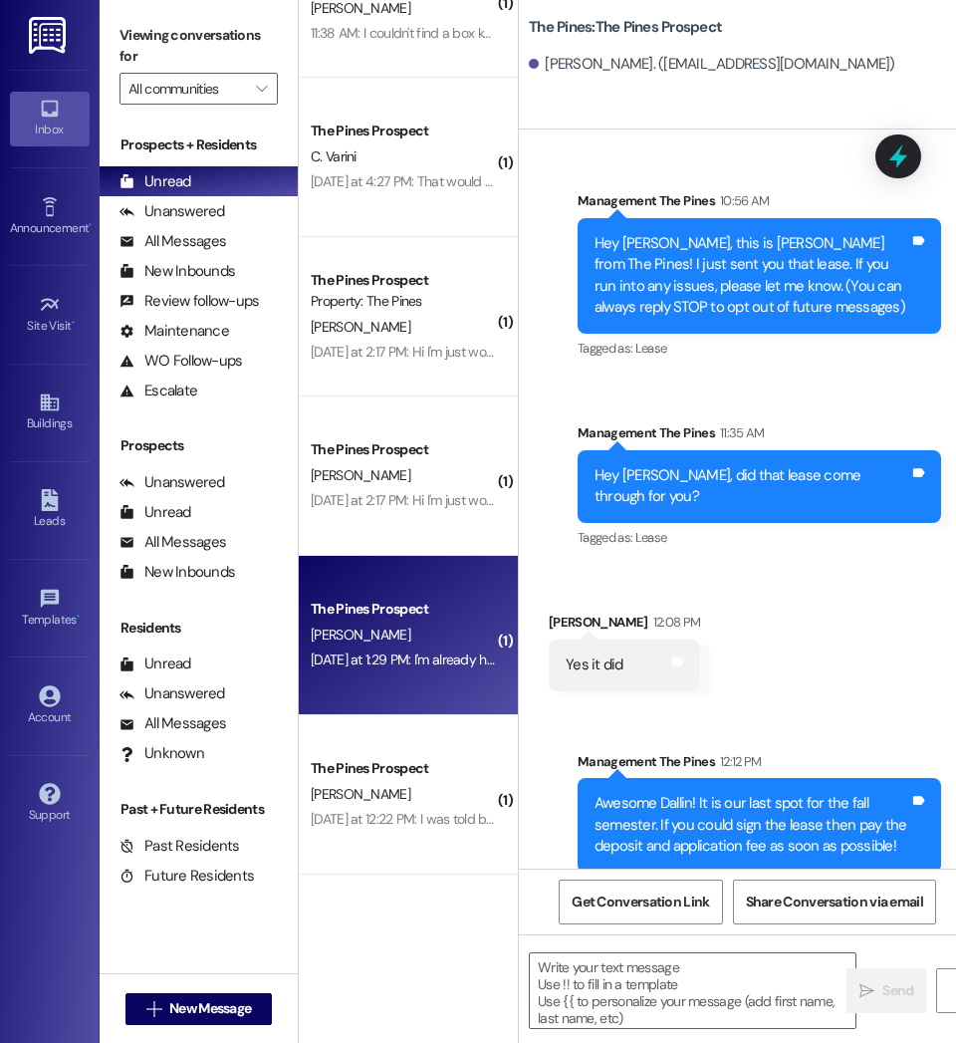
click at [450, 663] on div "Yesterday at 1:29 PM: I'm already have a place Yesterday at 1:29 PM: I'm alread…" at bounding box center [432, 660] width 243 height 18
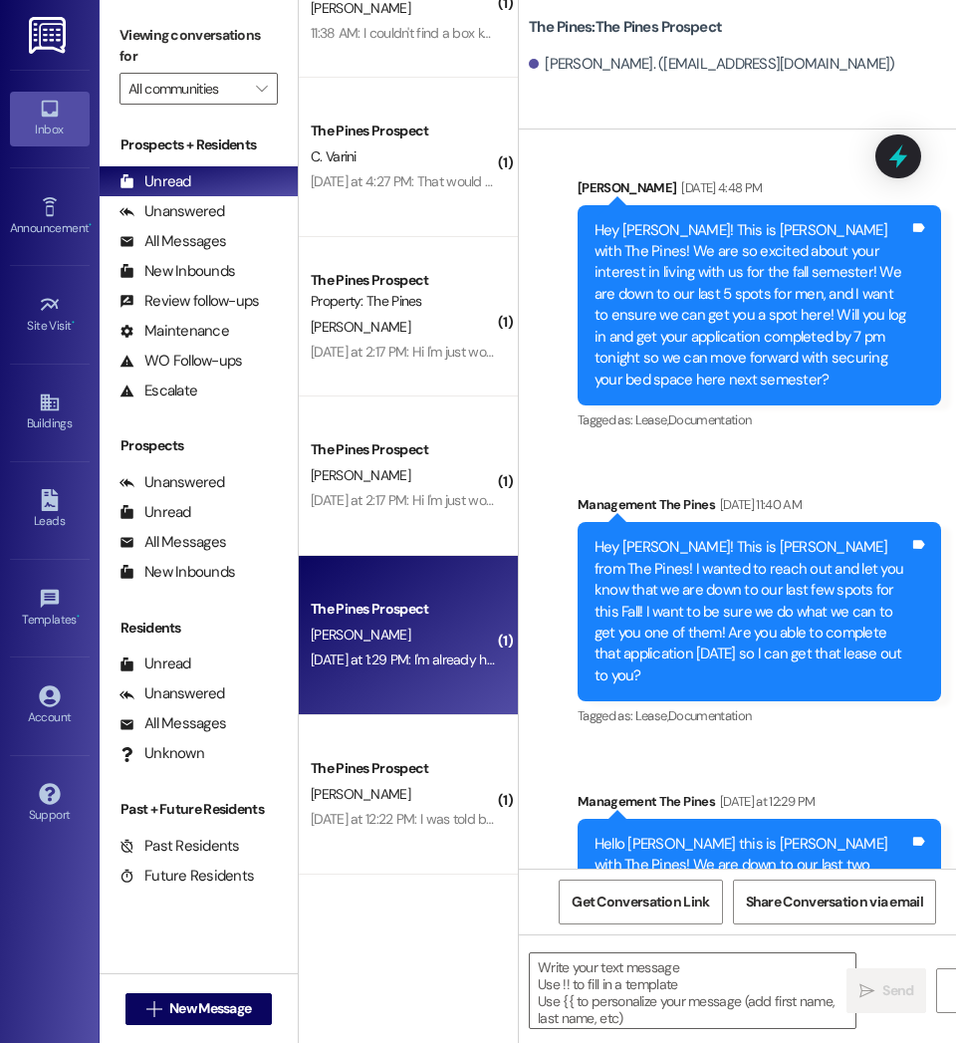
scroll to position [579, 0]
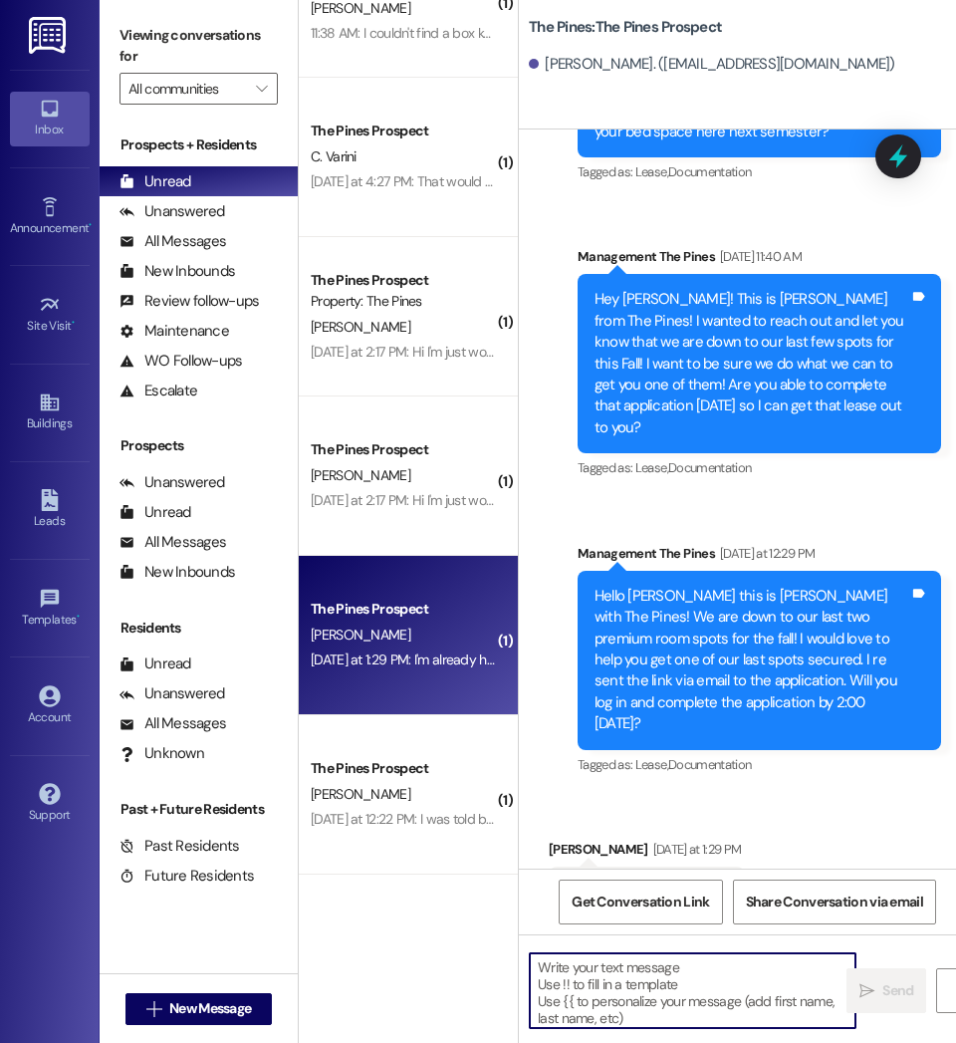
click at [720, 988] on textarea at bounding box center [693, 990] width 326 height 75
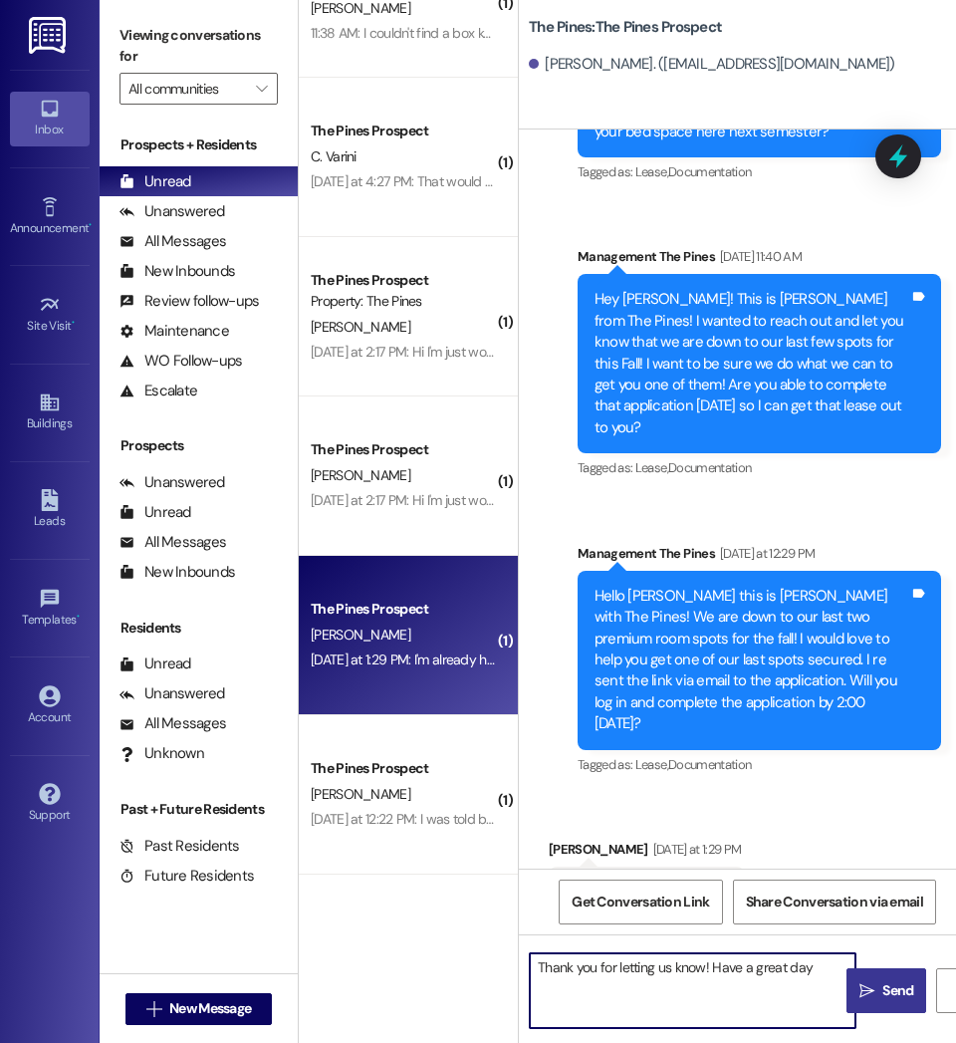
type textarea "Thank you for letting us know! Have a great day"
click at [897, 988] on span "Send" at bounding box center [898, 990] width 31 height 21
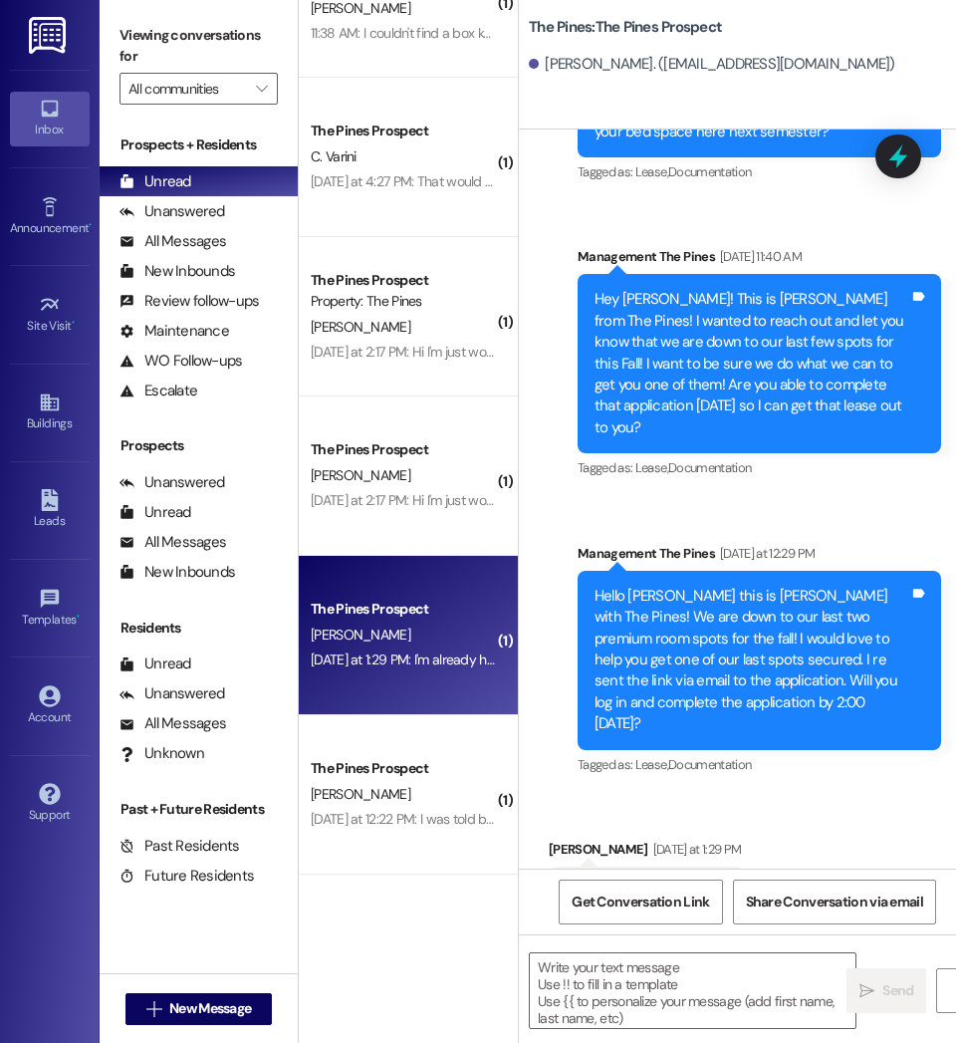
scroll to position [0, 0]
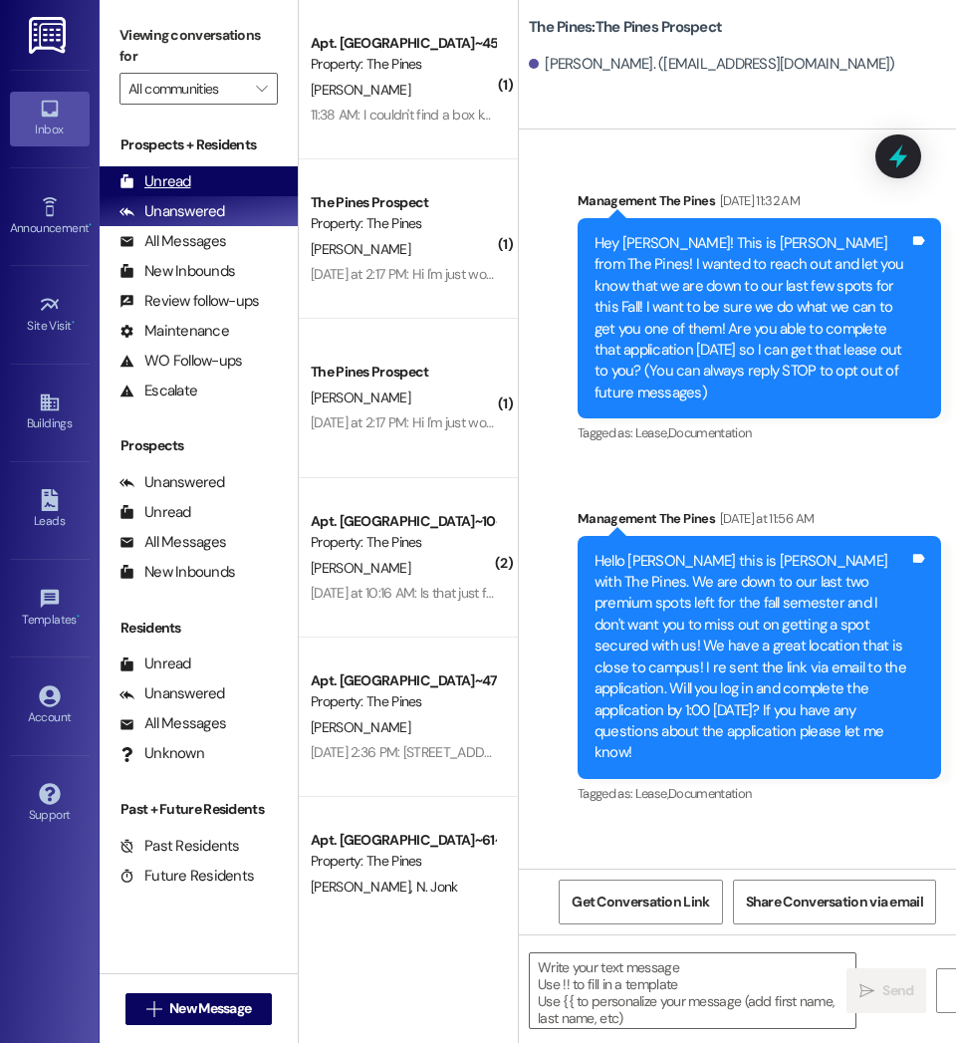
click at [217, 174] on div "Unread (0)" at bounding box center [199, 181] width 198 height 30
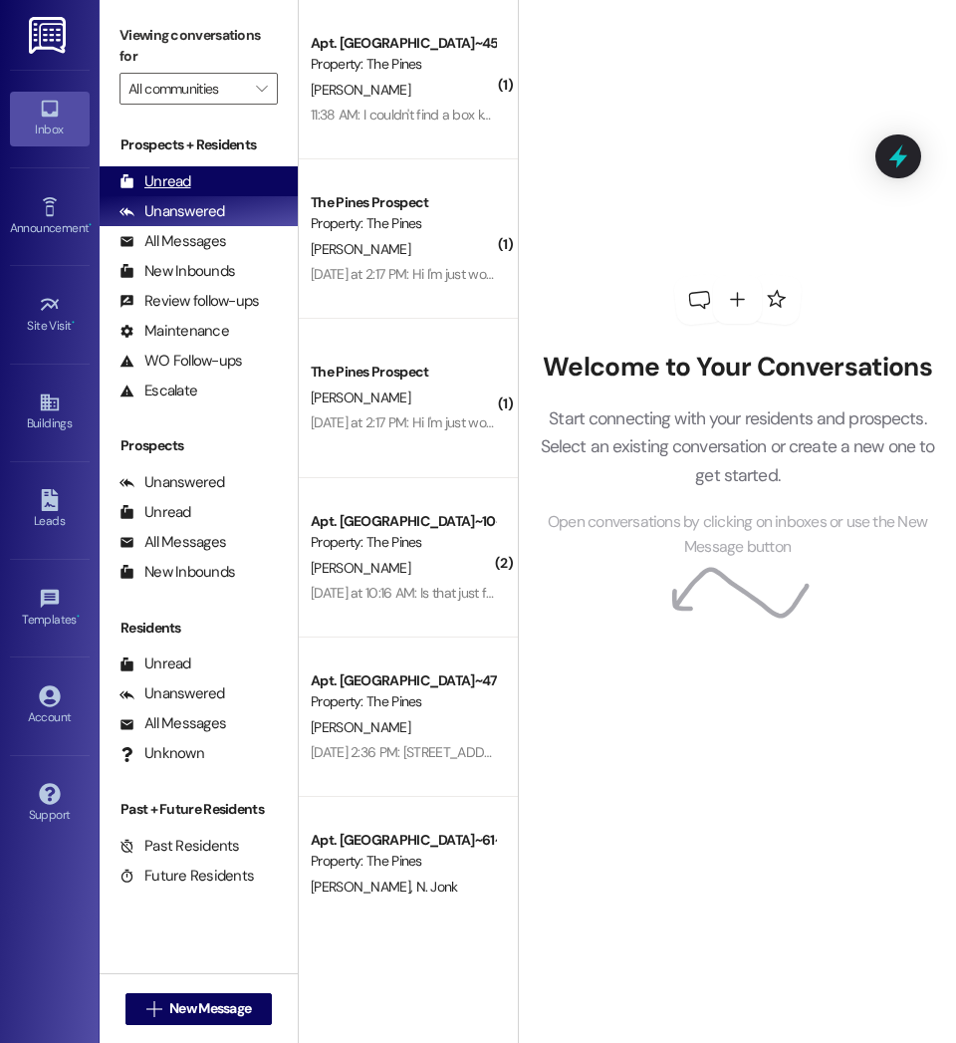
click at [208, 181] on div "Unread (0)" at bounding box center [199, 181] width 198 height 30
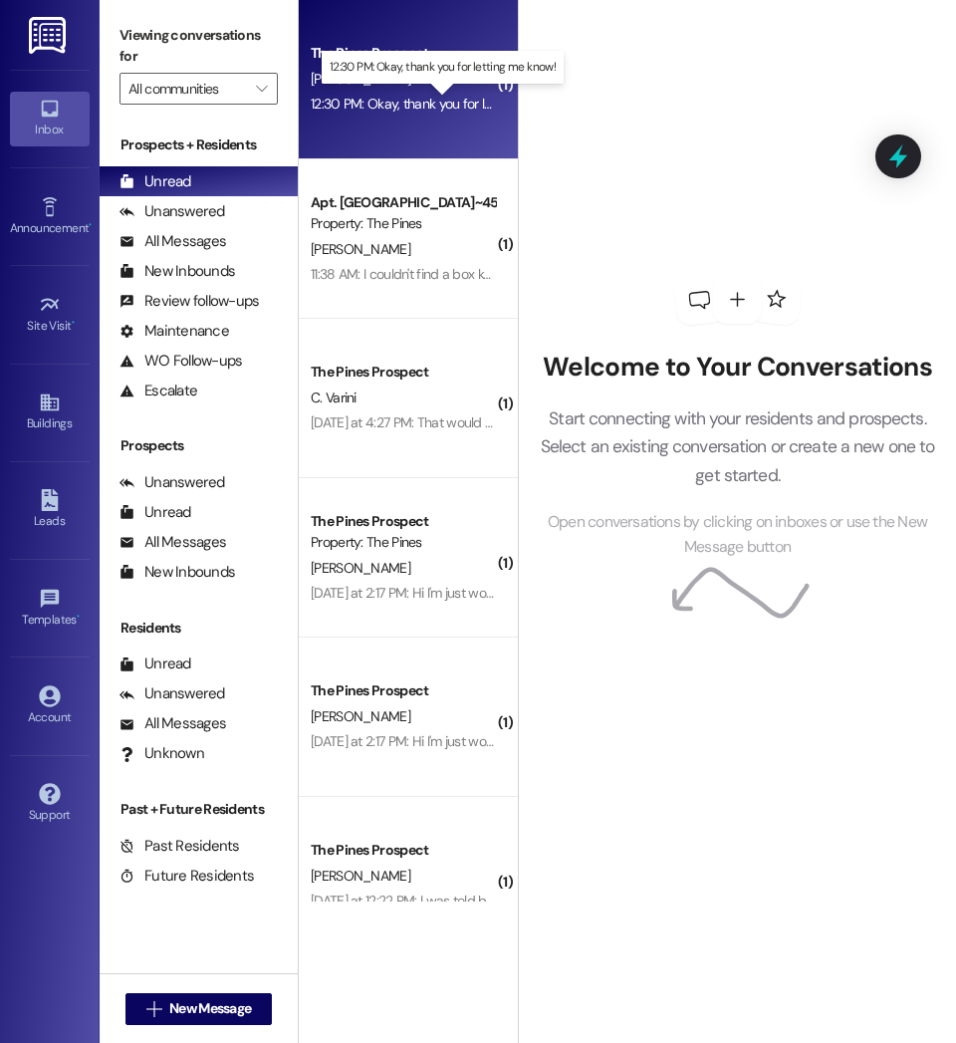
click at [387, 107] on div "12:30 PM: Okay, thank you for letting me know! 12:30 PM: Okay, thank you for le…" at bounding box center [444, 104] width 266 height 18
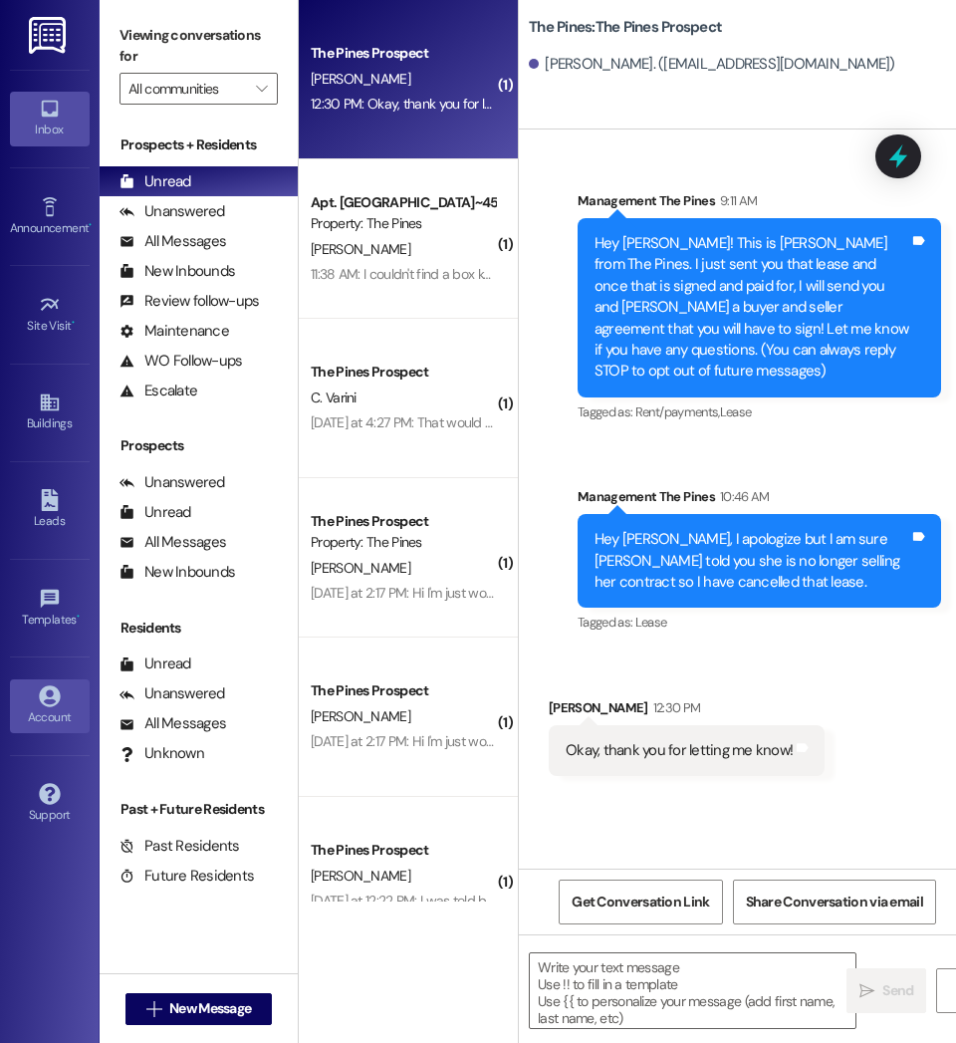
click at [44, 709] on div "Account" at bounding box center [50, 717] width 100 height 20
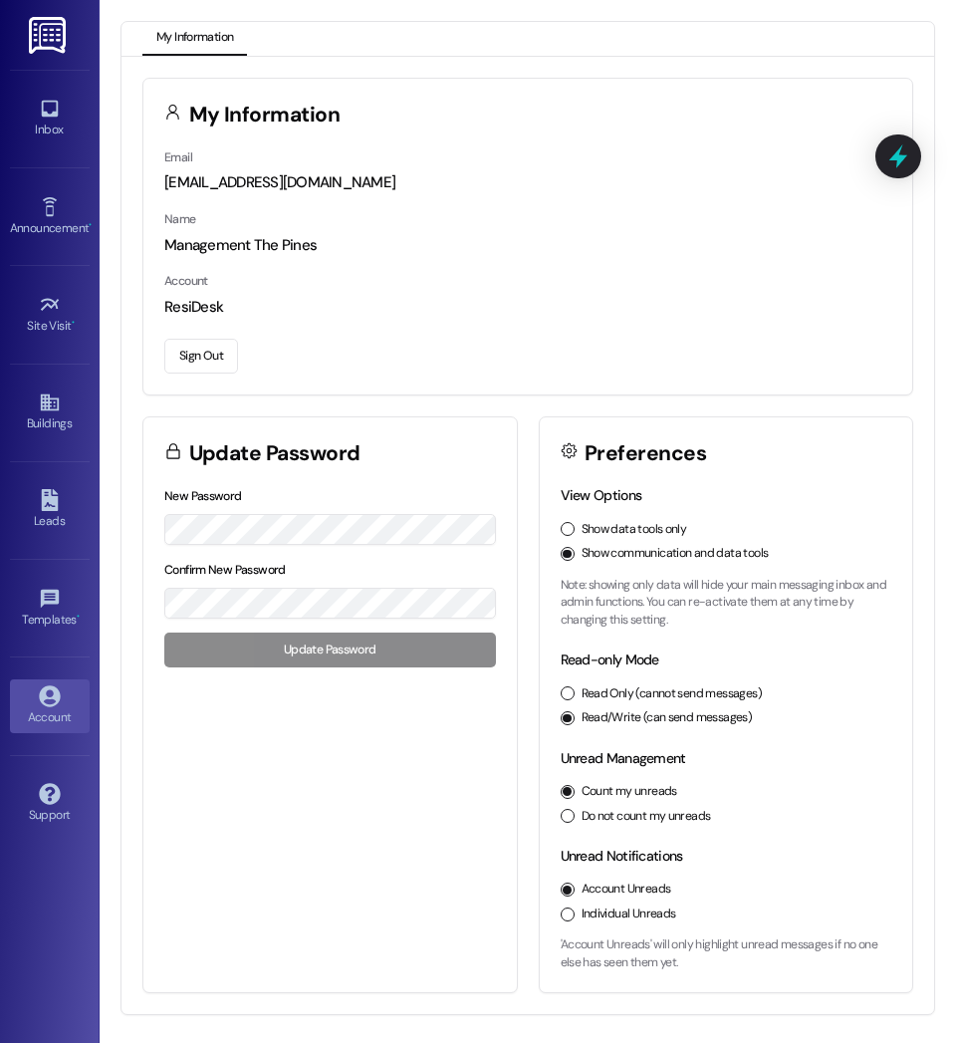
click at [206, 362] on button "Sign Out" at bounding box center [201, 356] width 74 height 35
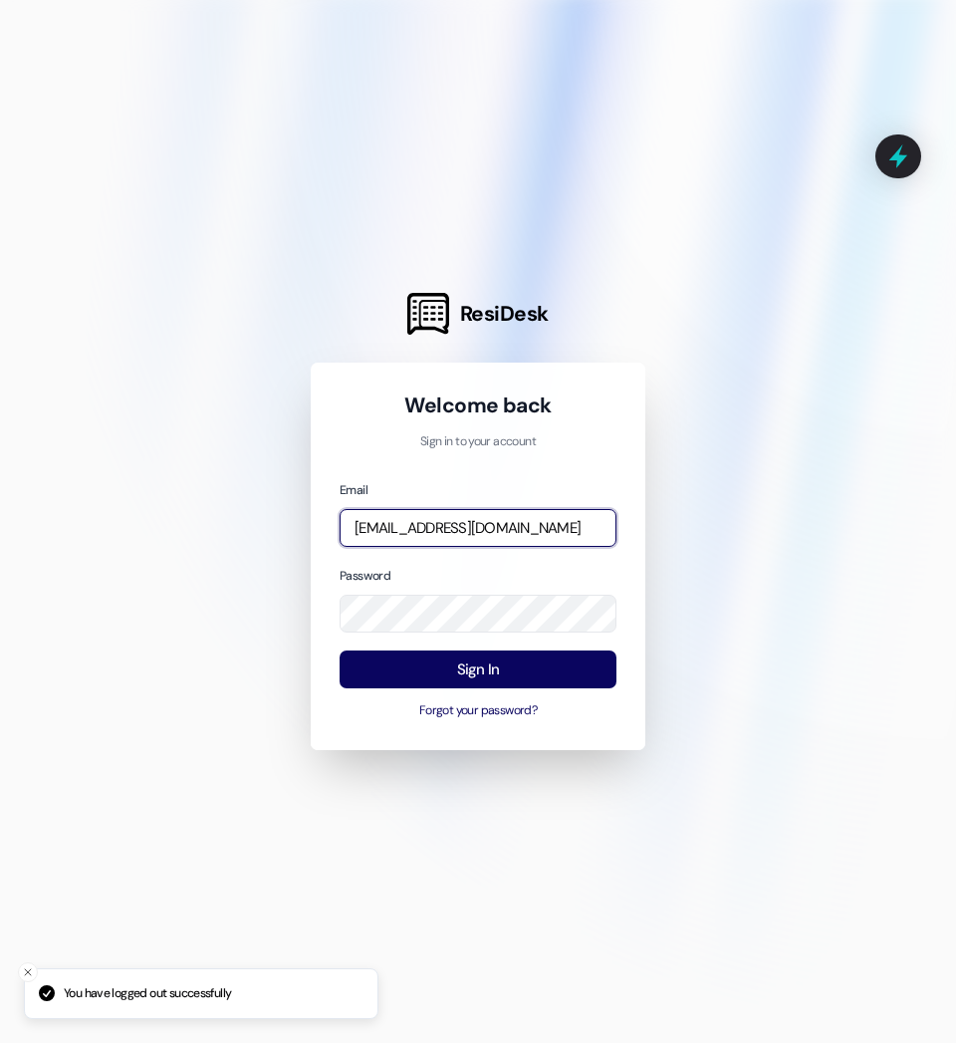
click at [464, 523] on input "management.thepines@redstoneresidential.com" at bounding box center [478, 528] width 277 height 39
type input "management.lajolla@redstoneresidential.com"
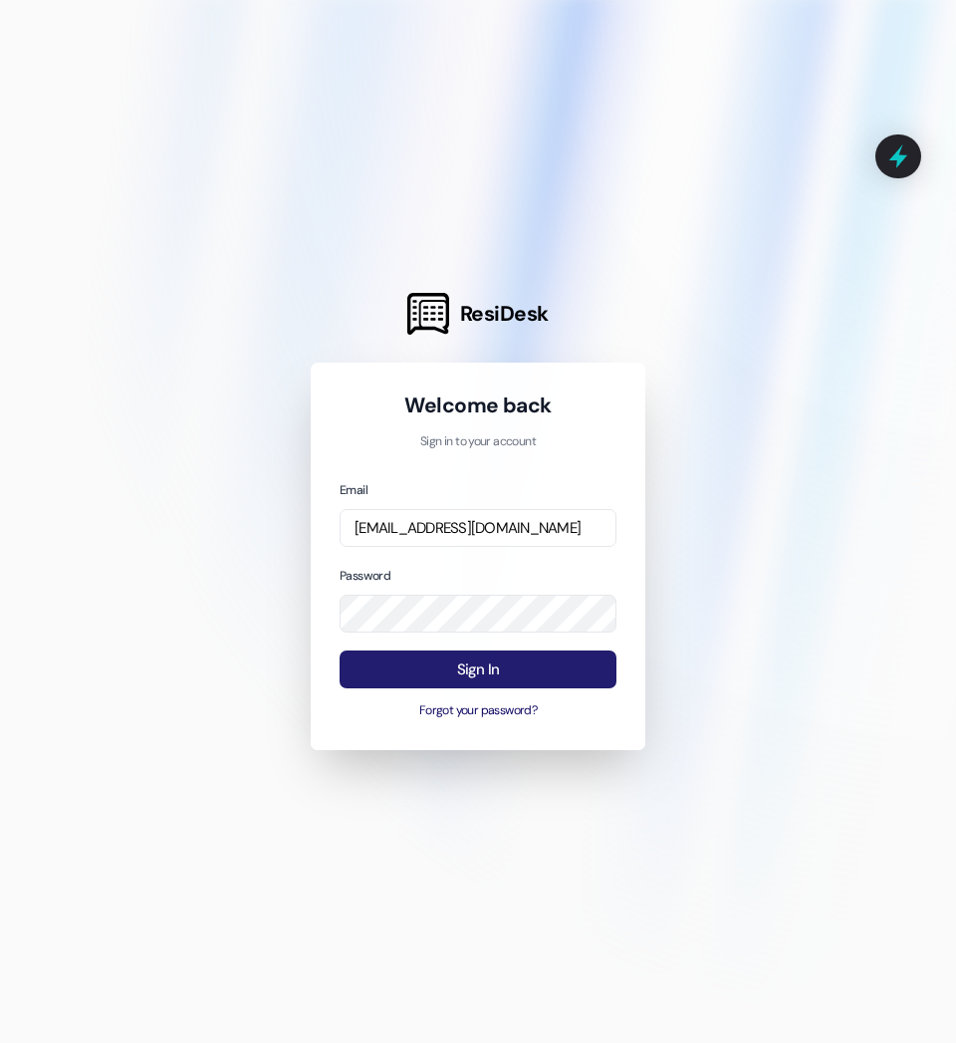
click at [474, 672] on button "Sign In" at bounding box center [478, 670] width 277 height 39
